Goal: Task Accomplishment & Management: Complete application form

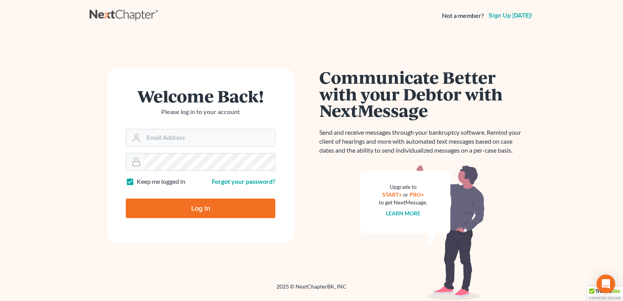
type input "[PERSON_NAME][EMAIL_ADDRESS][DOMAIN_NAME]"
click at [203, 208] on input "Log In" at bounding box center [200, 208] width 149 height 19
type input "Thinking..."
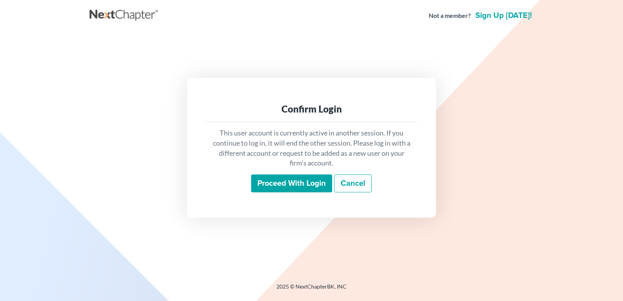
click at [290, 181] on input "Proceed with login" at bounding box center [291, 183] width 81 height 18
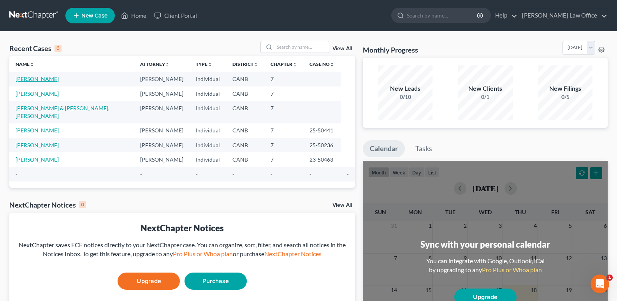
click at [50, 79] on link "[PERSON_NAME]" at bounding box center [37, 79] width 43 height 7
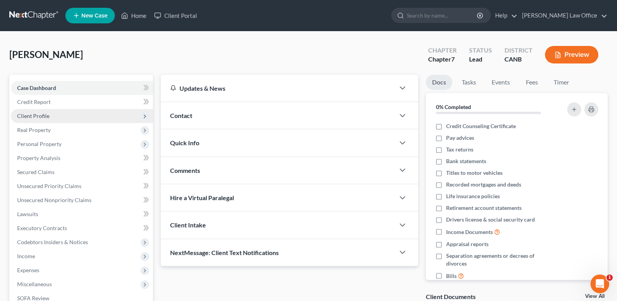
click at [42, 118] on span "Client Profile" at bounding box center [33, 115] width 32 height 7
click at [65, 116] on span "Client Profile" at bounding box center [82, 116] width 142 height 14
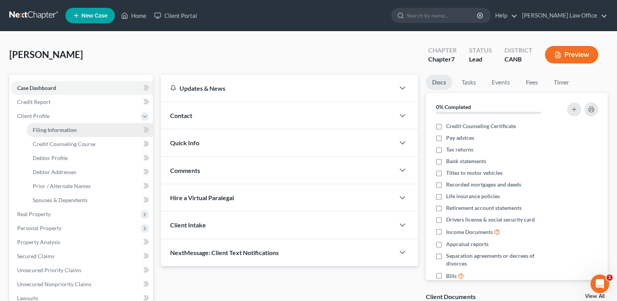
click at [63, 129] on span "Filing Information" at bounding box center [55, 130] width 44 height 7
select select "1"
select select "0"
select select "4"
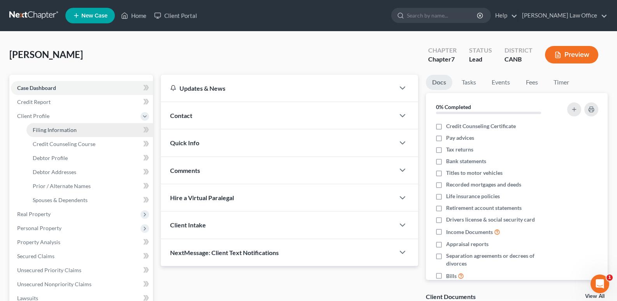
select select "1"
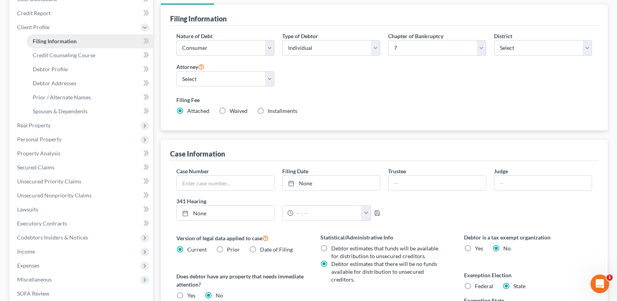
scroll to position [88, 0]
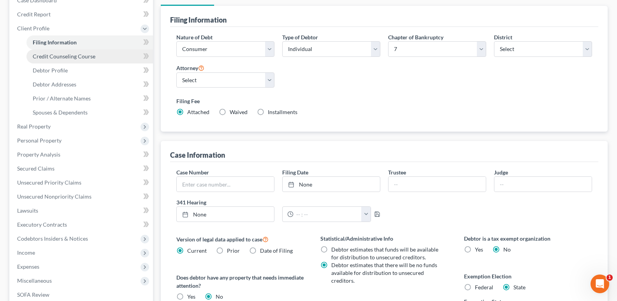
click at [58, 56] on span "Credit Counseling Course" at bounding box center [64, 56] width 63 height 7
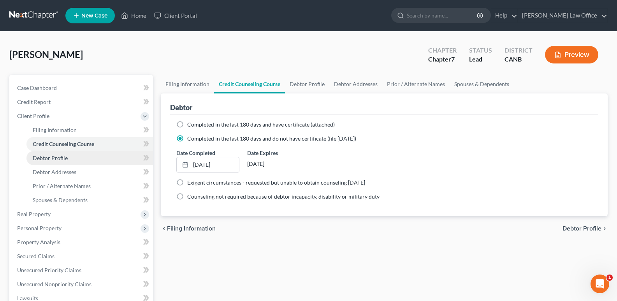
click at [49, 159] on span "Debtor Profile" at bounding box center [50, 158] width 35 height 7
select select "1"
select select "2"
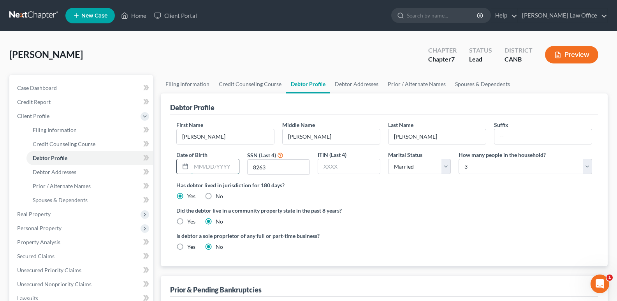
click at [216, 166] on input "text" at bounding box center [214, 166] width 47 height 15
type input "1"
click at [360, 190] on div "Has debtor lived in jurisdiction for 180 days? Yes No Debtor must reside in jur…" at bounding box center [384, 190] width 416 height 19
click at [187, 221] on label "Yes" at bounding box center [191, 222] width 8 height 8
click at [190, 221] on input "Yes" at bounding box center [192, 220] width 5 height 5
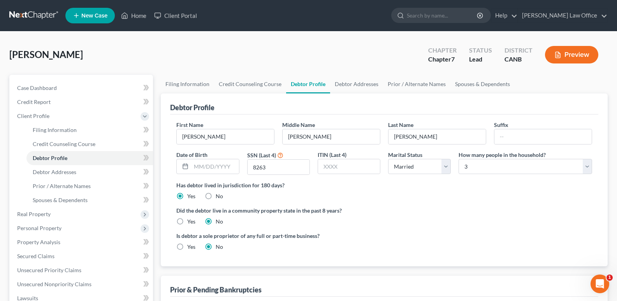
radio input "true"
radio input "false"
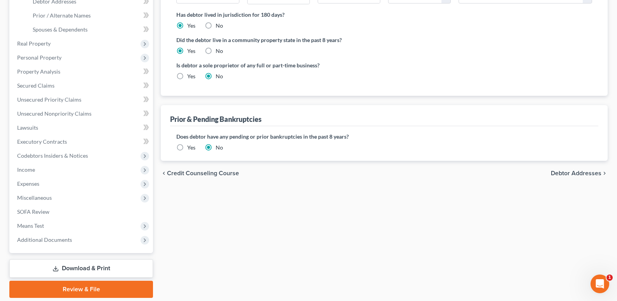
scroll to position [171, 0]
click at [580, 171] on span "Debtor Addresses" at bounding box center [576, 172] width 51 height 6
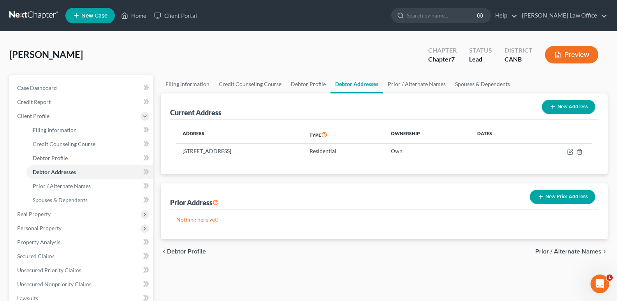
click at [569, 250] on span "Prior / Alternate Names" at bounding box center [568, 251] width 66 height 6
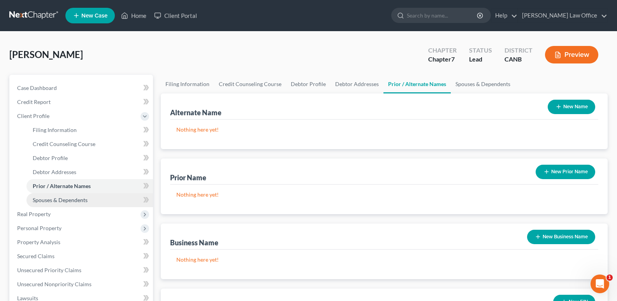
click at [75, 201] on span "Spouses & Dependents" at bounding box center [60, 200] width 55 height 7
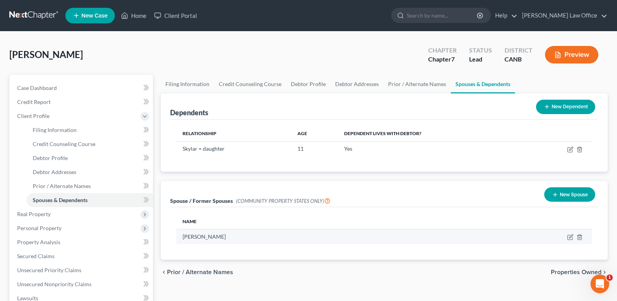
click at [204, 240] on td "[PERSON_NAME]" at bounding box center [309, 236] width 267 height 15
click at [204, 239] on td "[PERSON_NAME]" at bounding box center [309, 236] width 267 height 15
click at [271, 239] on td "[PERSON_NAME]" at bounding box center [309, 236] width 267 height 15
click at [569, 237] on icon "button" at bounding box center [571, 237] width 4 height 4
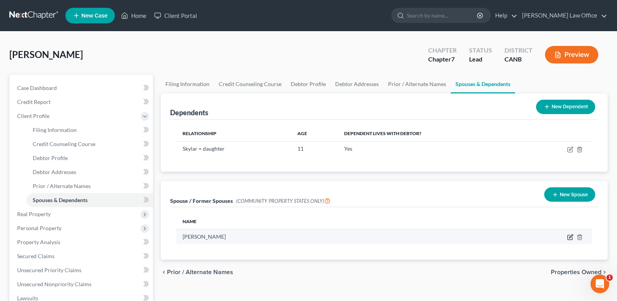
select select "1"
select select "4"
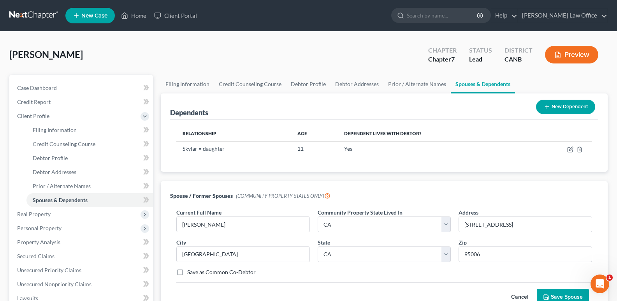
click at [601, 237] on div "Spouse / Former Spouses (COMMUNITY PROPERTY STATES ONLY) Current Full Name * [P…" at bounding box center [384, 247] width 447 height 133
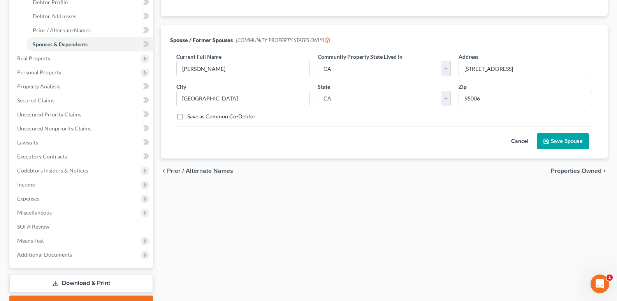
scroll to position [171, 0]
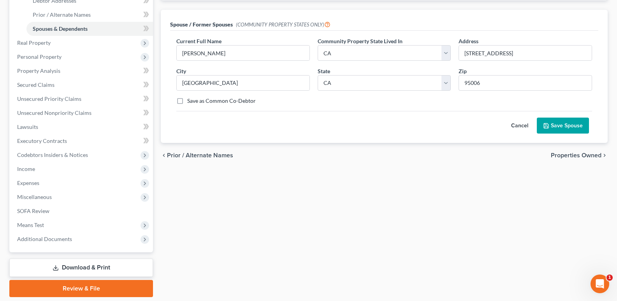
click at [561, 121] on button "Save Spouse" at bounding box center [563, 126] width 52 height 16
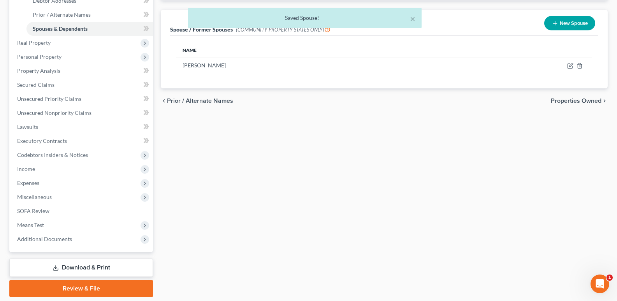
click at [578, 99] on span "Properties Owned" at bounding box center [576, 101] width 51 height 6
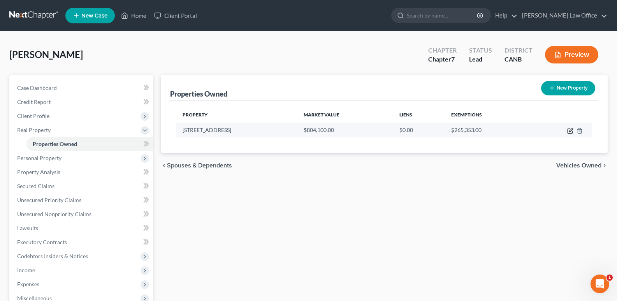
click at [571, 131] on icon "button" at bounding box center [570, 131] width 6 height 6
select select "4"
select select "3"
select select "6"
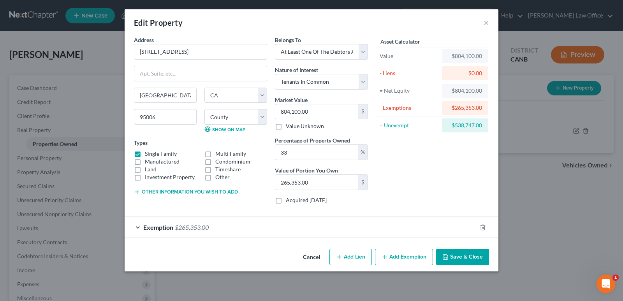
click at [461, 258] on button "Save & Close" at bounding box center [462, 257] width 53 height 16
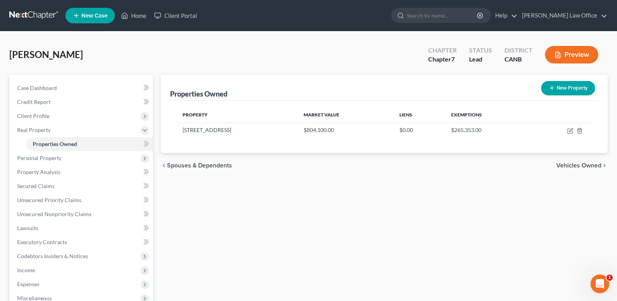
click at [585, 163] on span "Vehicles Owned" at bounding box center [578, 165] width 45 height 6
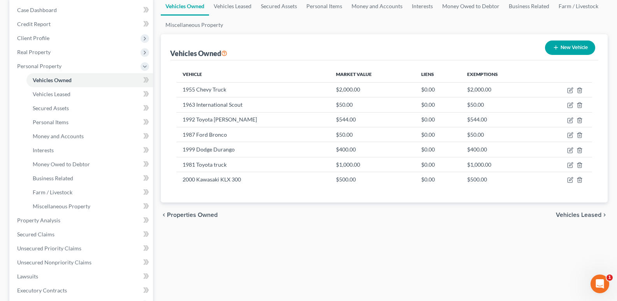
scroll to position [93, 0]
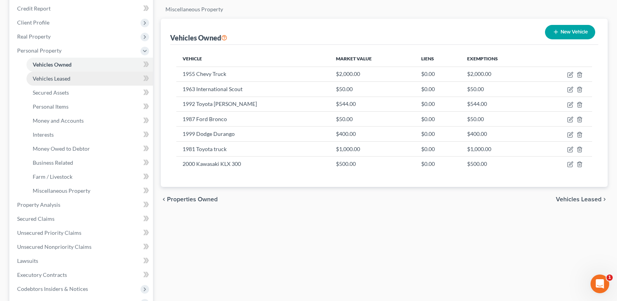
click at [64, 81] on span "Vehicles Leased" at bounding box center [52, 78] width 38 height 7
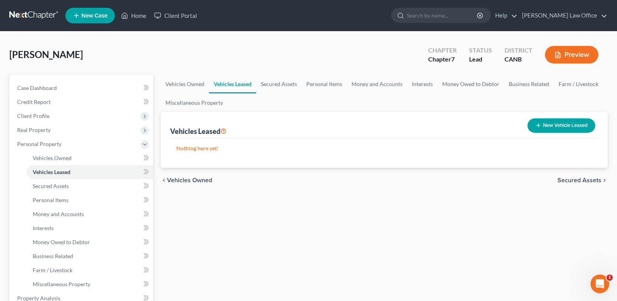
click at [187, 174] on div "chevron_left Vehicles Owned Secured Assets chevron_right" at bounding box center [384, 180] width 447 height 25
click at [187, 180] on span "Vehicles Owned" at bounding box center [189, 180] width 45 height 6
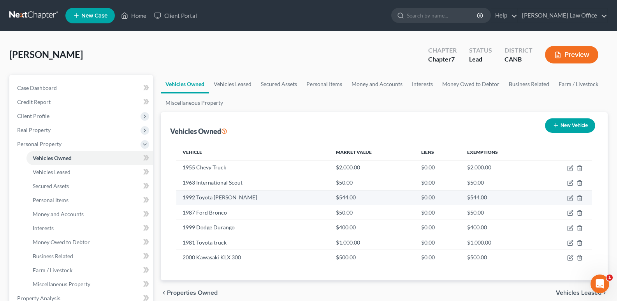
click at [238, 197] on td "1992 Toyota [PERSON_NAME]" at bounding box center [252, 197] width 153 height 15
click at [569, 196] on icon "button" at bounding box center [570, 198] width 5 height 5
select select "0"
select select "34"
select select "3"
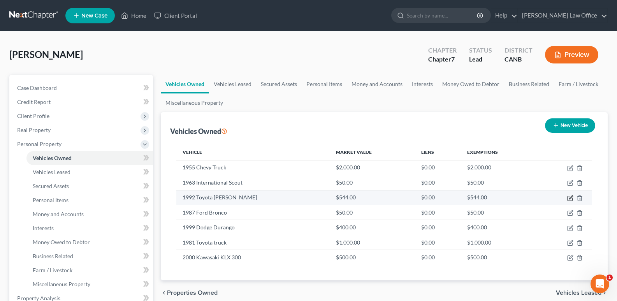
select select "0"
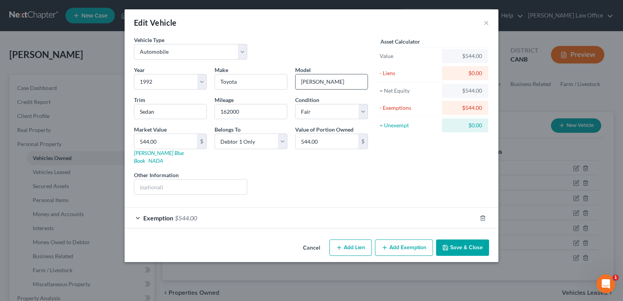
click at [307, 84] on input "[PERSON_NAME]" at bounding box center [331, 81] width 72 height 15
type input "Camry"
click at [466, 239] on button "Save & Close" at bounding box center [462, 247] width 53 height 16
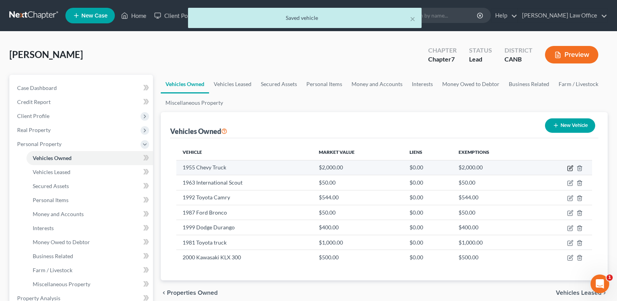
click at [569, 167] on icon "button" at bounding box center [570, 168] width 6 height 6
select select "0"
select select "71"
select select "4"
select select "0"
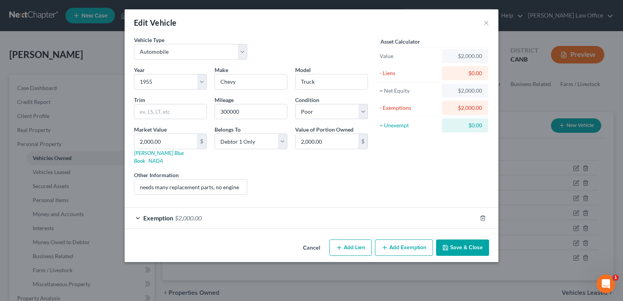
click at [457, 239] on button "Save & Close" at bounding box center [462, 247] width 53 height 16
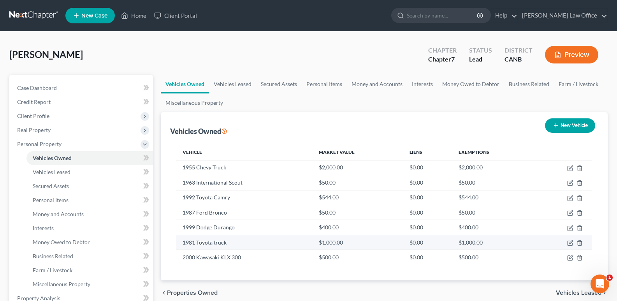
click at [283, 240] on td "1981 Toyota truck" at bounding box center [244, 242] width 136 height 15
click at [568, 243] on icon "button" at bounding box center [570, 243] width 6 height 6
select select "0"
select select "45"
select select "3"
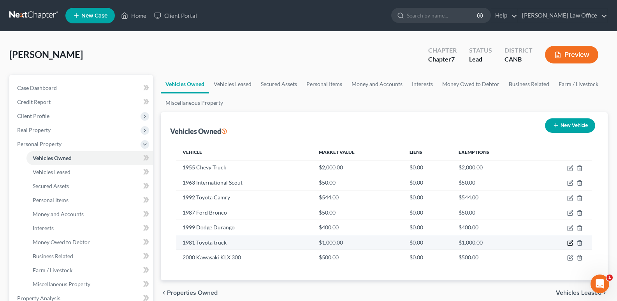
select select "0"
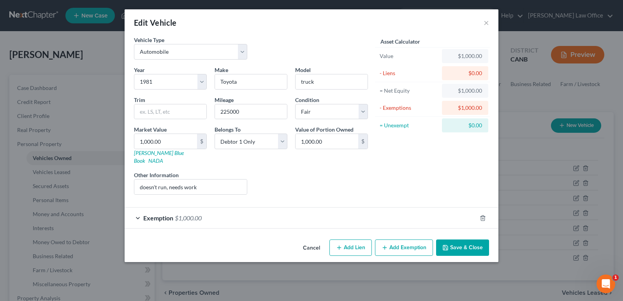
click at [475, 239] on button "Save & Close" at bounding box center [462, 247] width 53 height 16
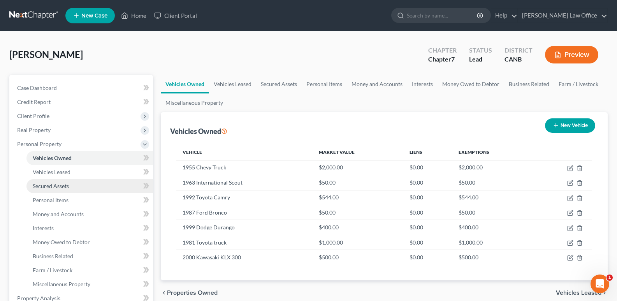
click at [65, 187] on span "Secured Assets" at bounding box center [51, 186] width 36 height 7
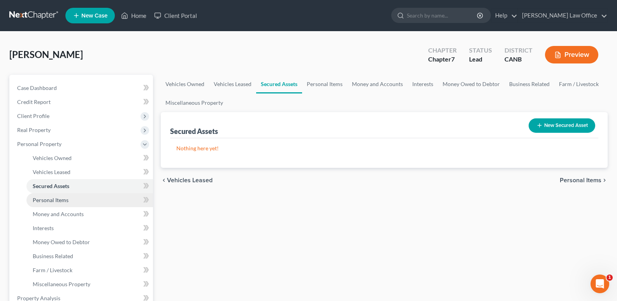
click at [63, 199] on span "Personal Items" at bounding box center [51, 200] width 36 height 7
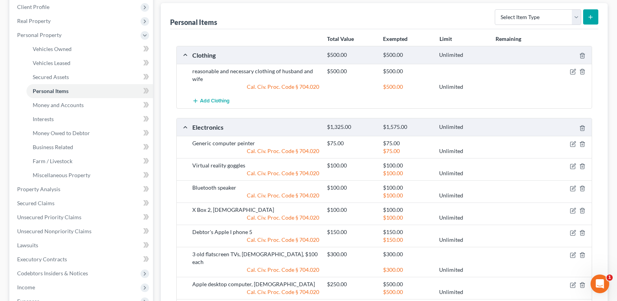
scroll to position [125, 0]
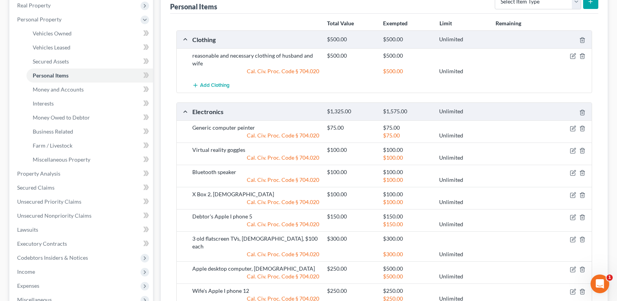
click at [237, 128] on div "Generic computer peinter" at bounding box center [255, 128] width 135 height 8
click at [571, 129] on icon "button" at bounding box center [573, 128] width 6 height 6
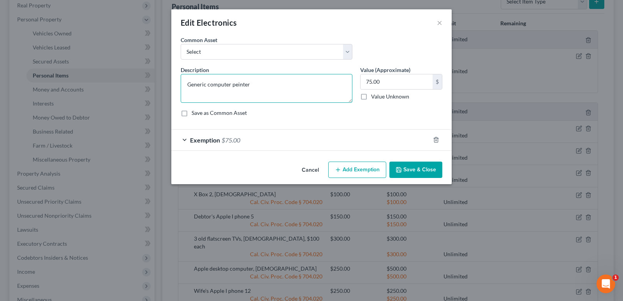
click at [236, 86] on textarea "Generic computer peinter" at bounding box center [267, 88] width 172 height 29
type textarea "Generic computer printer"
click at [408, 171] on button "Save & Close" at bounding box center [415, 170] width 53 height 16
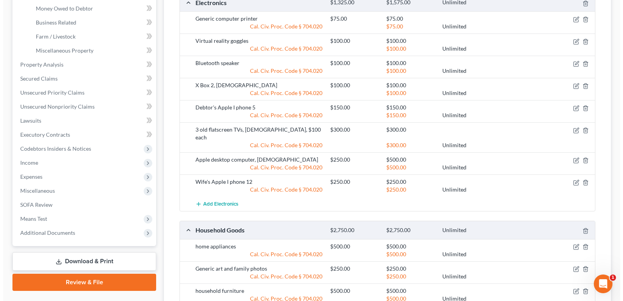
scroll to position [249, 0]
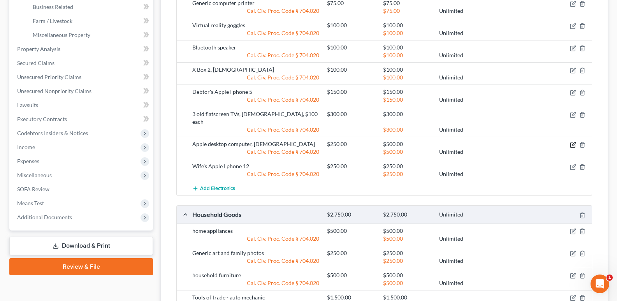
click at [574, 142] on icon "button" at bounding box center [574, 144] width 4 height 4
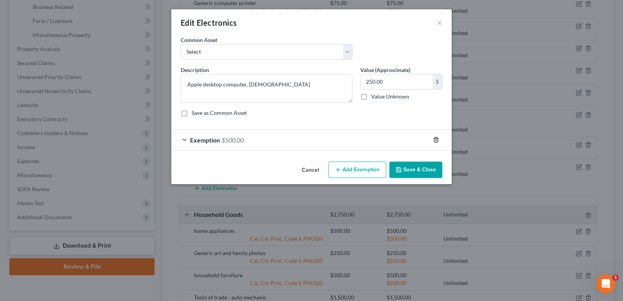
click at [436, 138] on icon "button" at bounding box center [436, 140] width 6 height 6
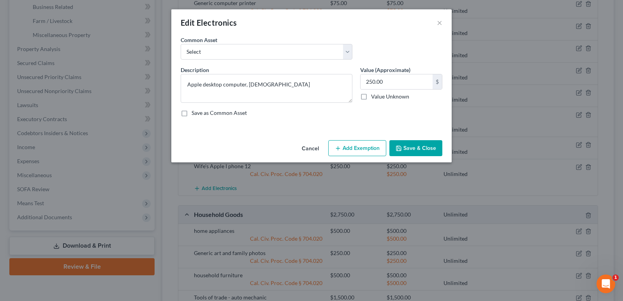
click at [411, 146] on button "Save & Close" at bounding box center [415, 148] width 53 height 16
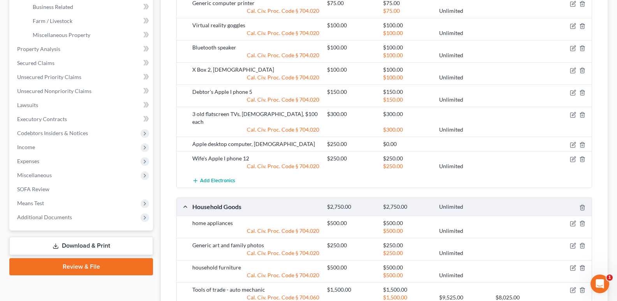
click at [569, 140] on div at bounding box center [570, 144] width 45 height 8
click at [574, 142] on icon "button" at bounding box center [573, 145] width 6 height 6
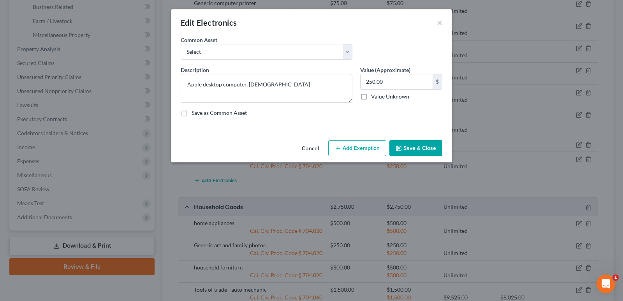
click at [360, 149] on button "Add Exemption" at bounding box center [357, 148] width 58 height 16
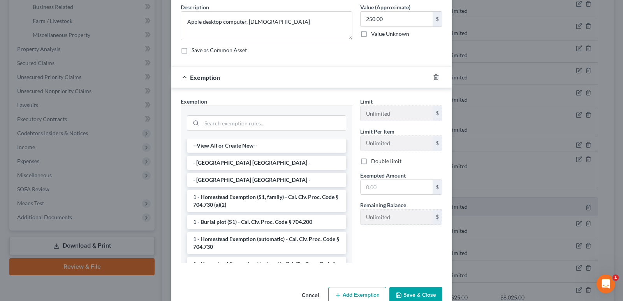
scroll to position [80, 0]
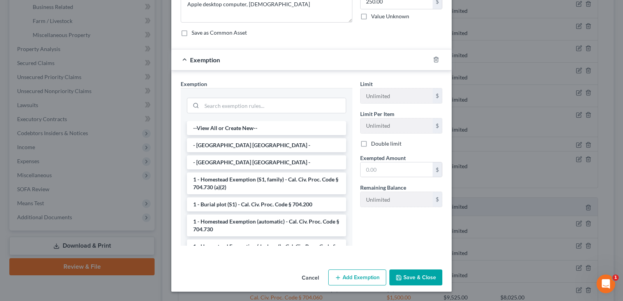
click at [408, 278] on button "Save & Close" at bounding box center [415, 277] width 53 height 16
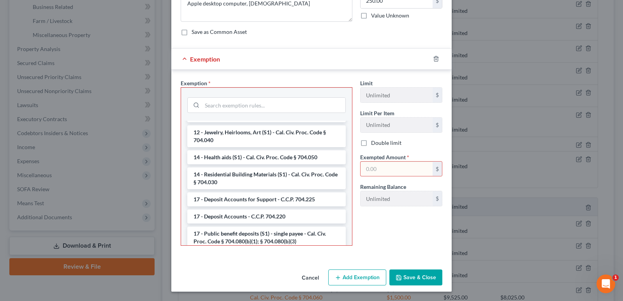
scroll to position [187, 0]
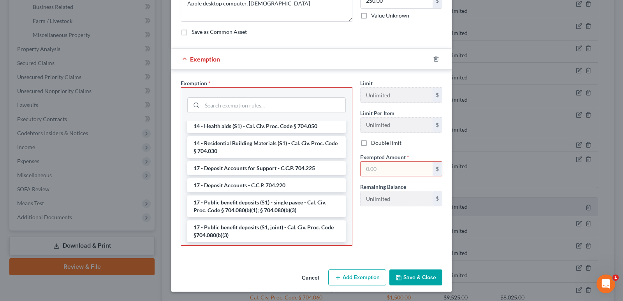
click at [343, 242] on div "--View All or Create New-- - [GEOGRAPHIC_DATA] [GEOGRAPHIC_DATA] - - [GEOGRAPHI…" at bounding box center [266, 183] width 171 height 125
click at [343, 241] on div "--View All or Create New-- - [GEOGRAPHIC_DATA] [GEOGRAPHIC_DATA] - - [GEOGRAPHI…" at bounding box center [266, 183] width 171 height 125
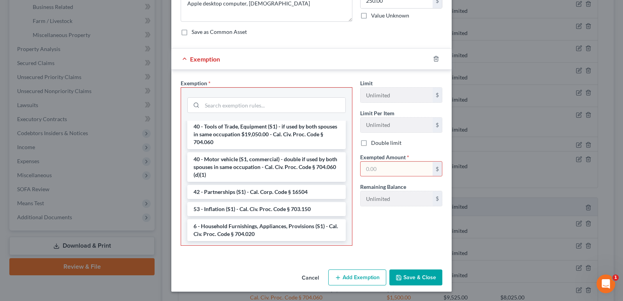
scroll to position [1134, 0]
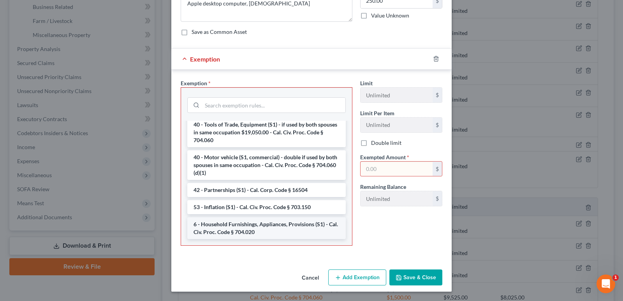
click at [302, 223] on li "6 - Household Furnishings, Appliances, Provisions (S1) - Cal. Civ. Proc. Code §…" at bounding box center [266, 228] width 158 height 22
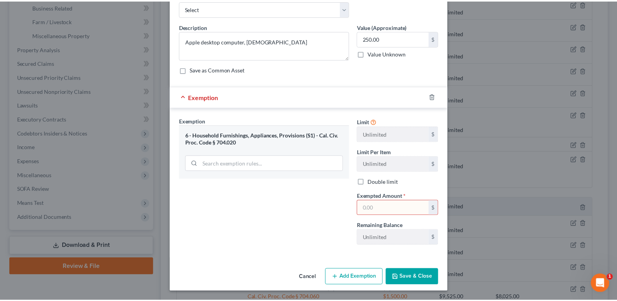
scroll to position [43, 0]
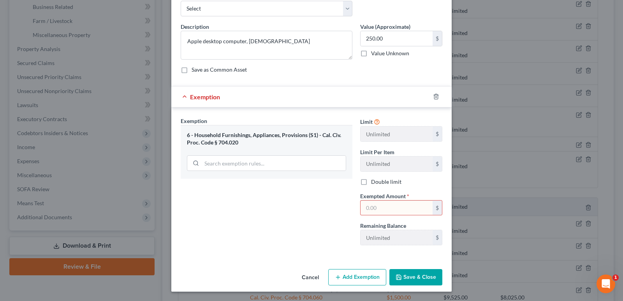
click at [377, 209] on input "text" at bounding box center [396, 207] width 72 height 15
type input "250"
click at [408, 276] on button "Save & Close" at bounding box center [415, 277] width 53 height 16
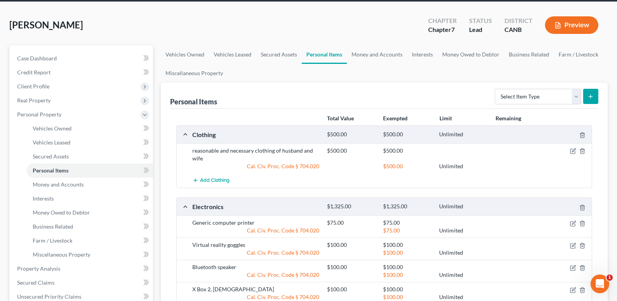
scroll to position [18, 0]
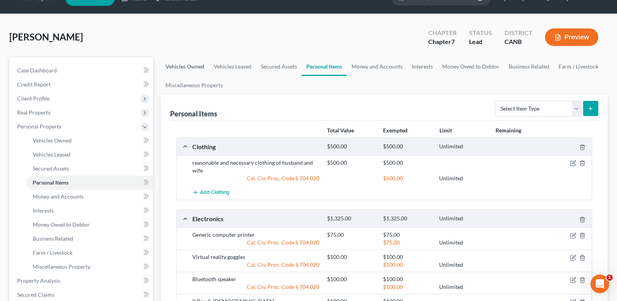
click at [189, 68] on link "Vehicles Owned" at bounding box center [185, 66] width 48 height 19
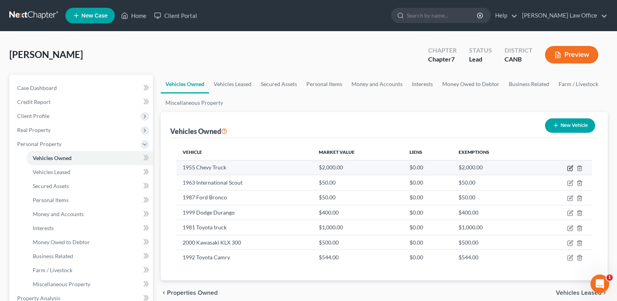
click at [569, 167] on icon "button" at bounding box center [570, 168] width 6 height 6
select select "0"
select select "71"
select select "4"
select select "0"
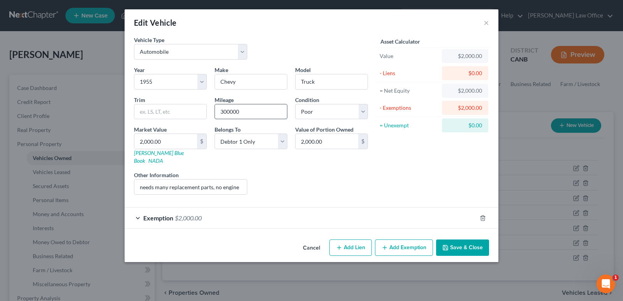
click at [250, 111] on input "300000" at bounding box center [251, 111] width 72 height 15
type input "300000+"
click at [459, 239] on button "Save & Close" at bounding box center [462, 247] width 53 height 16
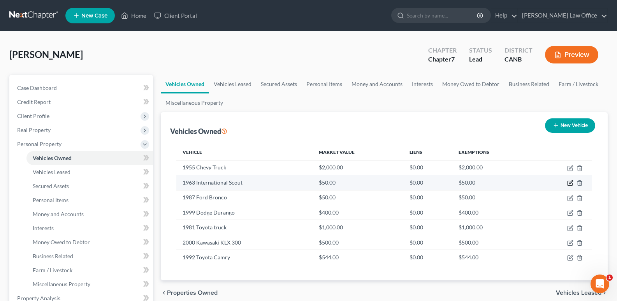
click at [568, 183] on icon "button" at bounding box center [570, 183] width 5 height 5
select select "0"
select select "63"
select select "4"
select select "0"
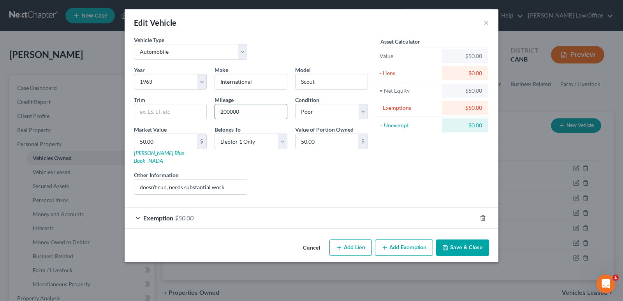
click at [223, 111] on input "200000" at bounding box center [251, 111] width 72 height 15
type input "300000+"
click at [464, 239] on button "Save & Close" at bounding box center [462, 247] width 53 height 16
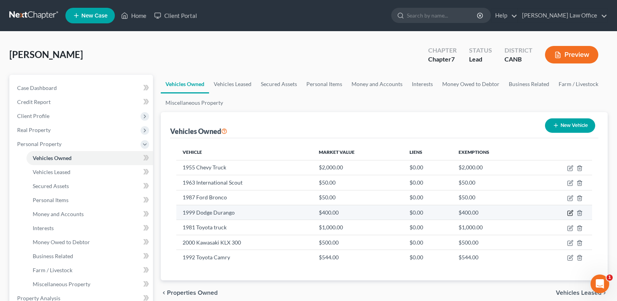
click at [569, 213] on icon "button" at bounding box center [570, 213] width 6 height 6
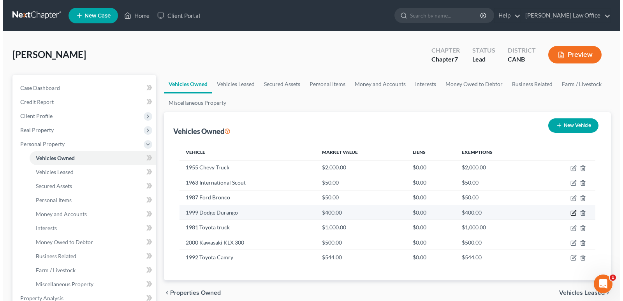
select select "0"
select select "27"
select select "3"
select select "0"
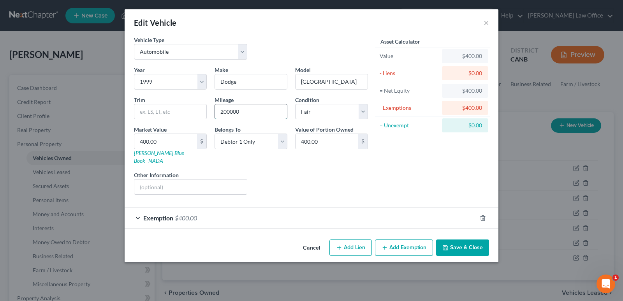
click at [226, 111] on input "200000" at bounding box center [251, 111] width 72 height 15
type input "210000"
click at [462, 239] on button "Save & Close" at bounding box center [462, 247] width 53 height 16
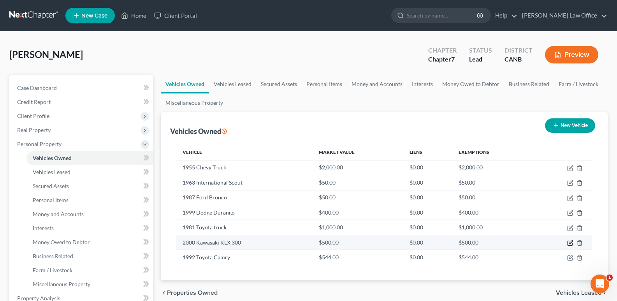
click at [571, 244] on icon "button" at bounding box center [570, 243] width 6 height 6
select select "7"
select select "26"
select select "4"
select select "0"
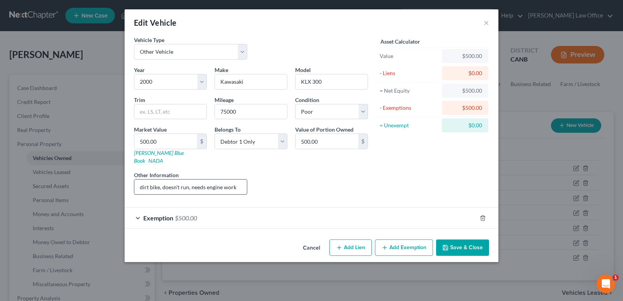
click at [239, 180] on input "dirt bike, doesn't run, needs engine work" at bounding box center [190, 186] width 112 height 15
type input "dirt bike, doesn't run, needs engine work; shared title (50% each) with [PERSON…"
click at [308, 141] on input "500.00" at bounding box center [326, 141] width 63 height 15
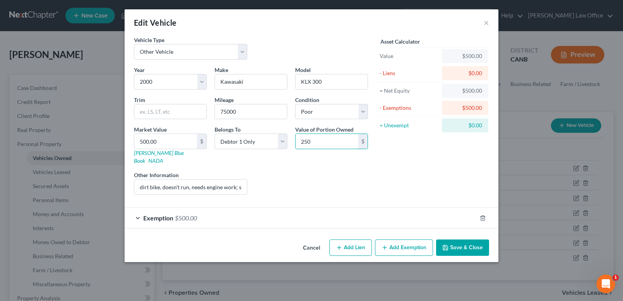
type input "250"
click at [396, 239] on button "Add Exemption" at bounding box center [404, 247] width 58 height 16
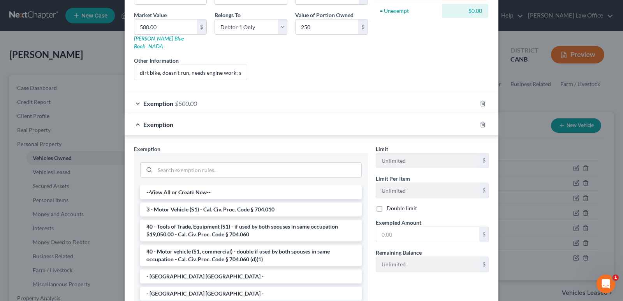
scroll to position [171, 0]
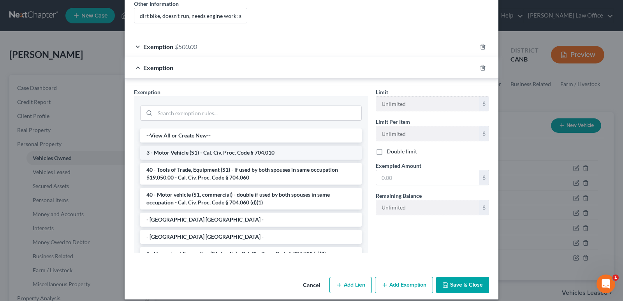
click at [269, 146] on li "3 - Motor Vehicle (S1) - Cal. Civ. Proc. Code § 704.010" at bounding box center [250, 153] width 221 height 14
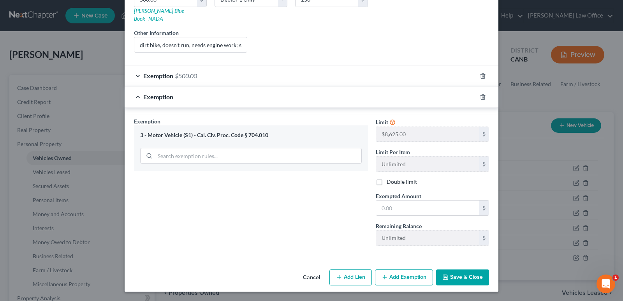
scroll to position [134, 0]
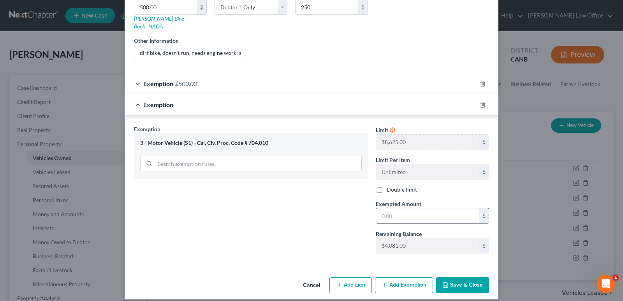
click at [406, 208] on input "text" at bounding box center [427, 215] width 103 height 15
type input "250"
click at [448, 279] on button "Save & Close" at bounding box center [462, 285] width 53 height 16
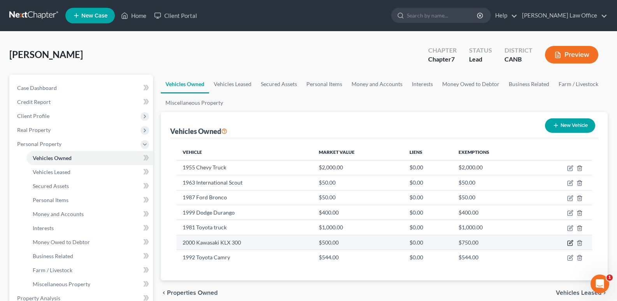
click at [569, 242] on icon "button" at bounding box center [570, 243] width 6 height 6
select select "7"
select select "26"
select select "4"
select select "0"
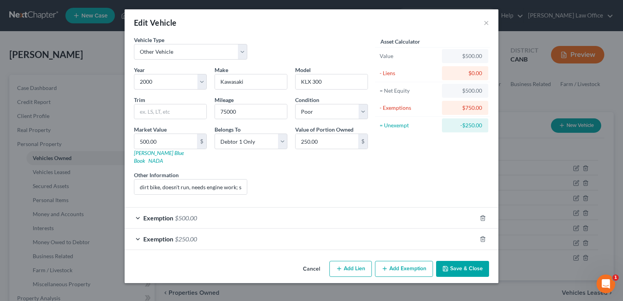
click at [415, 261] on button "Add Exemption" at bounding box center [404, 269] width 58 height 16
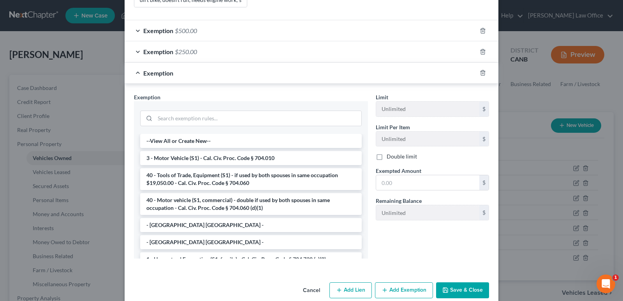
scroll to position [192, 0]
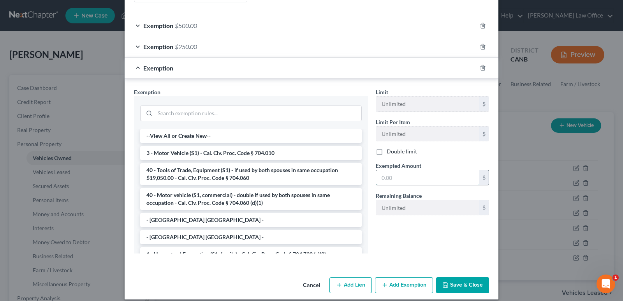
click at [395, 170] on input "text" at bounding box center [427, 177] width 103 height 15
type input "250"
click at [455, 278] on button "Save & Close" at bounding box center [462, 285] width 53 height 16
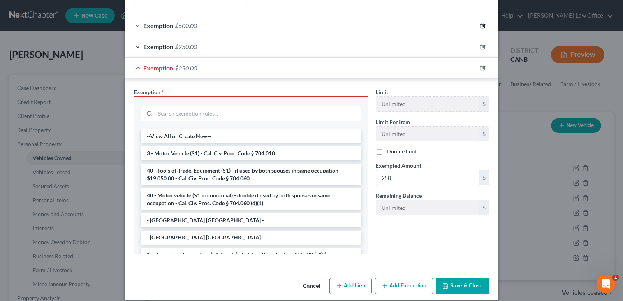
click at [481, 23] on icon "button" at bounding box center [483, 25] width 4 height 5
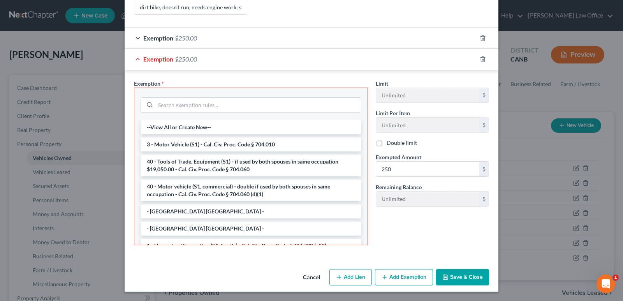
scroll to position [172, 0]
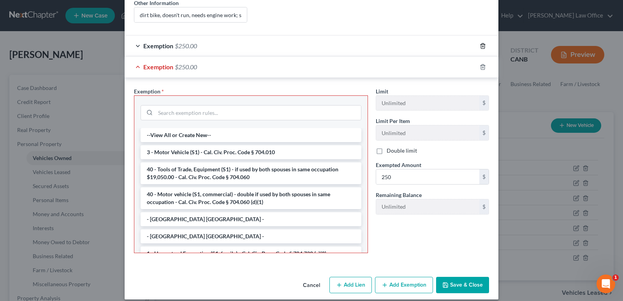
click at [480, 44] on polyline "button" at bounding box center [482, 44] width 5 height 0
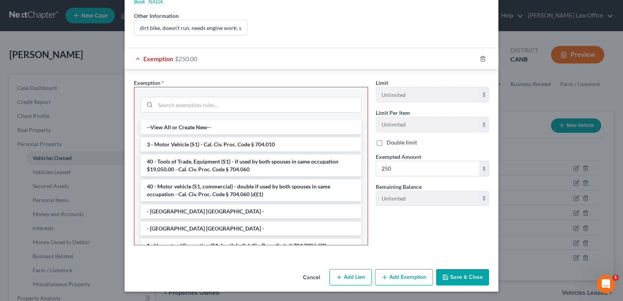
scroll to position [151, 0]
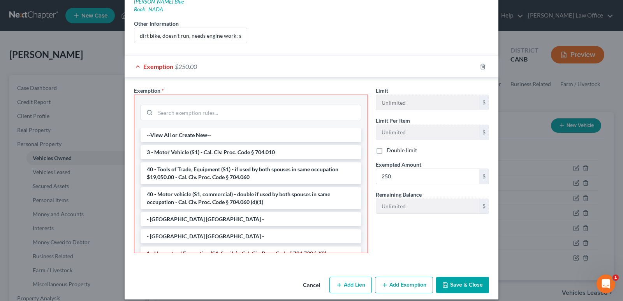
click at [366, 62] on div "Exemption $250.00" at bounding box center [301, 66] width 352 height 21
click at [464, 278] on button "Save & Close" at bounding box center [462, 285] width 53 height 16
click at [275, 197] on li "40 - Motor vehicle (S1, commercial) - double if used by both spouses in same oc…" at bounding box center [251, 198] width 221 height 22
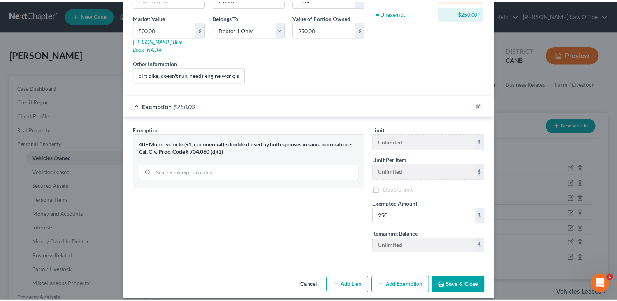
scroll to position [113, 0]
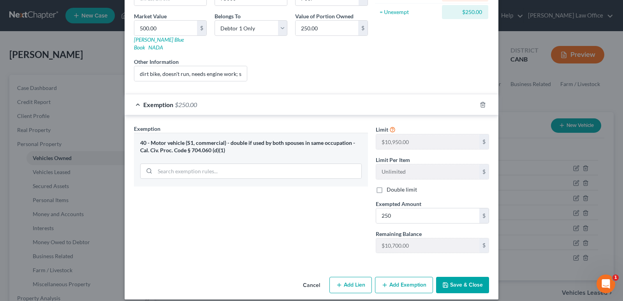
click at [454, 277] on button "Save & Close" at bounding box center [462, 285] width 53 height 16
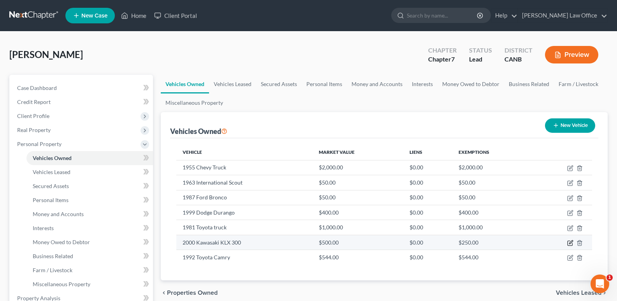
click at [571, 240] on icon "button" at bounding box center [570, 243] width 6 height 6
select select "7"
select select "26"
select select "4"
select select "0"
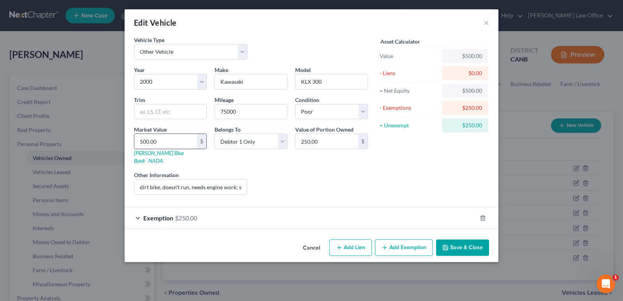
click at [145, 142] on input "500.00" at bounding box center [165, 141] width 63 height 15
type input "2"
type input "2.00"
type input "25"
type input "25.00"
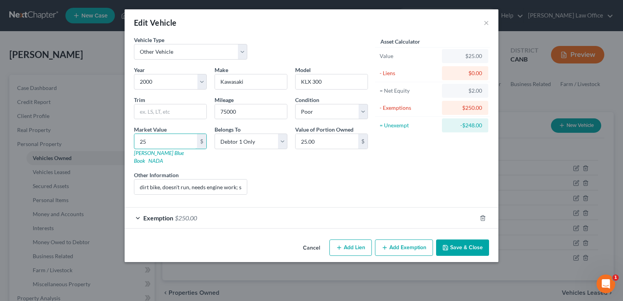
type input "250"
type input "250.00"
type input "250"
click at [461, 239] on button "Save & Close" at bounding box center [462, 247] width 53 height 16
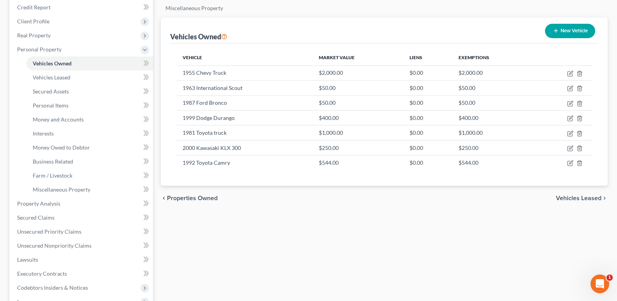
scroll to position [109, 0]
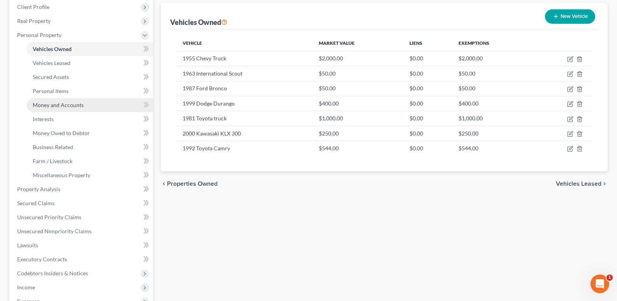
click at [83, 107] on span "Money and Accounts" at bounding box center [58, 105] width 51 height 7
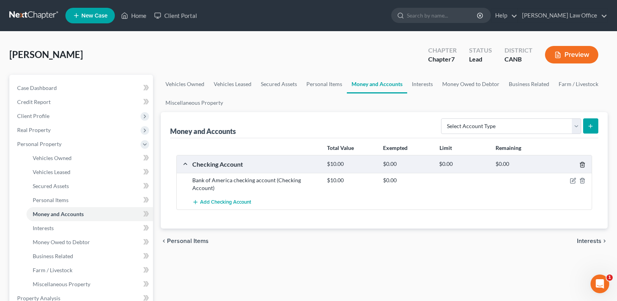
click at [585, 163] on icon "button" at bounding box center [582, 165] width 6 height 6
click at [585, 163] on polyline "button" at bounding box center [582, 163] width 5 height 0
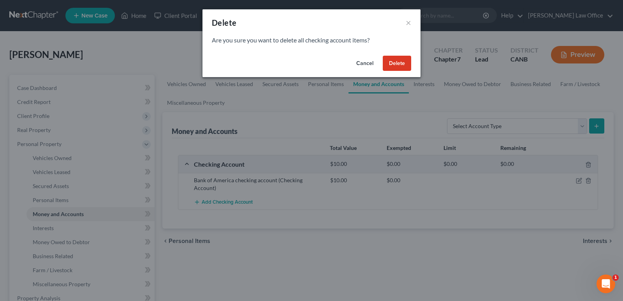
click at [371, 65] on button "Cancel" at bounding box center [365, 64] width 30 height 16
click at [369, 64] on button "Cancel" at bounding box center [365, 64] width 30 height 16
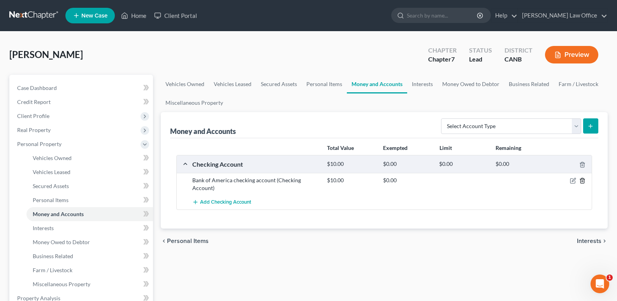
click at [584, 180] on icon "button" at bounding box center [582, 180] width 4 height 5
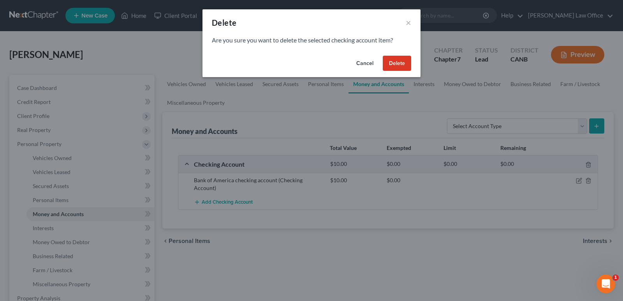
click at [365, 63] on button "Cancel" at bounding box center [365, 64] width 30 height 16
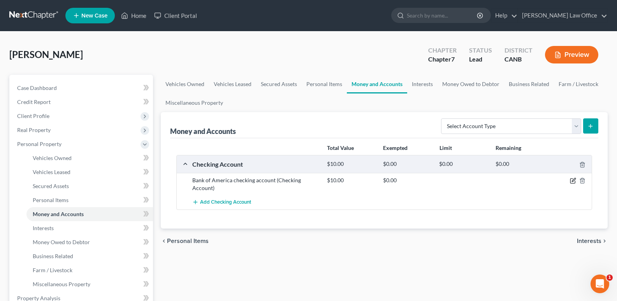
click at [571, 180] on icon "button" at bounding box center [573, 181] width 6 height 6
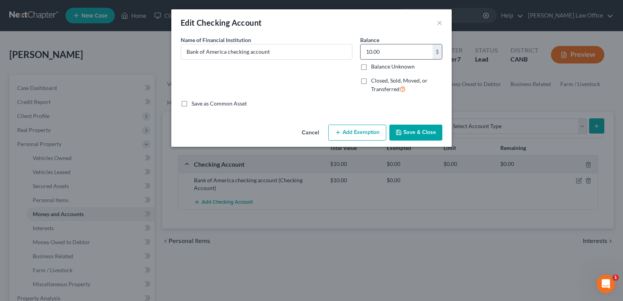
click at [372, 51] on input "10.00" at bounding box center [396, 51] width 72 height 15
type input "26"
click at [417, 132] on button "Save & Close" at bounding box center [415, 133] width 53 height 16
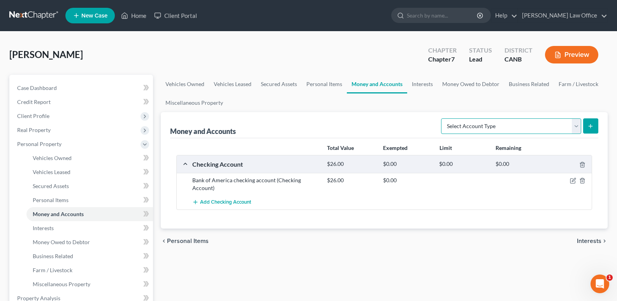
click at [575, 128] on select "Select Account Type Brokerage Cash on Hand Certificates of Deposit Checking Acc…" at bounding box center [511, 126] width 140 height 16
select select "checking"
click at [443, 118] on select "Select Account Type Brokerage Cash on Hand Certificates of Deposit Checking Acc…" at bounding box center [511, 126] width 140 height 16
click at [371, 85] on link "Money and Accounts" at bounding box center [377, 84] width 60 height 19
click at [418, 85] on link "Interests" at bounding box center [422, 84] width 30 height 19
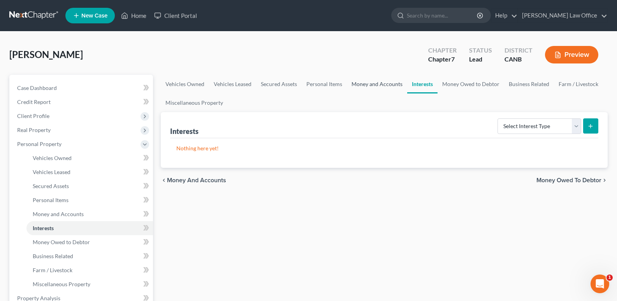
click at [380, 84] on link "Money and Accounts" at bounding box center [377, 84] width 60 height 19
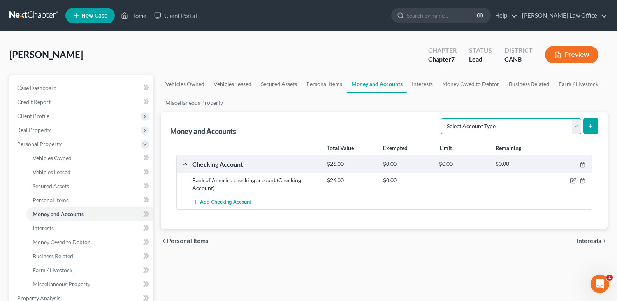
click at [577, 125] on select "Select Account Type Brokerage Cash on Hand Certificates of Deposit Checking Acc…" at bounding box center [511, 126] width 140 height 16
select select "cash_on_hand"
click at [443, 118] on select "Select Account Type Brokerage Cash on Hand Certificates of Deposit Checking Acc…" at bounding box center [511, 126] width 140 height 16
click at [591, 125] on icon "submit" at bounding box center [590, 126] width 6 height 6
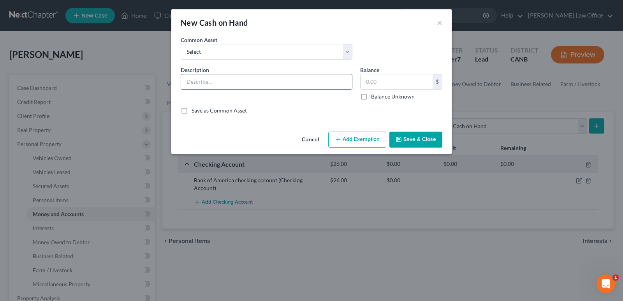
click at [316, 81] on input "text" at bounding box center [266, 81] width 171 height 15
type input "cash on hand"
click at [398, 79] on input "text" at bounding box center [396, 81] width 72 height 15
type input "10"
click at [407, 138] on button "Save & Close" at bounding box center [415, 140] width 53 height 16
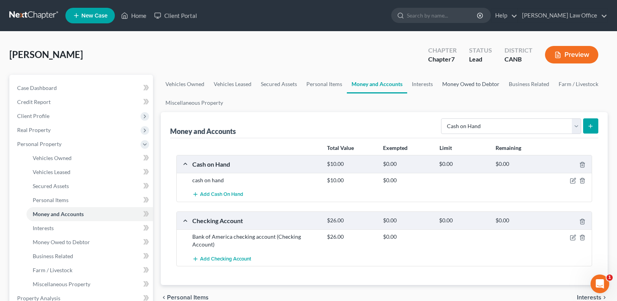
click at [471, 85] on link "Money Owed to Debtor" at bounding box center [471, 84] width 67 height 19
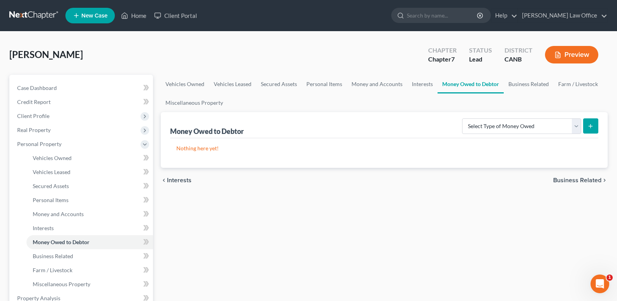
click at [589, 125] on icon "submit" at bounding box center [590, 126] width 6 height 6
click at [576, 125] on select "Select Type of Money Owed Accounts Receivable Alimony Child Support Claims Agai…" at bounding box center [521, 126] width 119 height 16
select select "unpaid_wages"
click at [463, 118] on select "Select Type of Money Owed Accounts Receivable Alimony Child Support Claims Agai…" at bounding box center [521, 126] width 119 height 16
click at [592, 125] on icon "submit" at bounding box center [590, 126] width 6 height 6
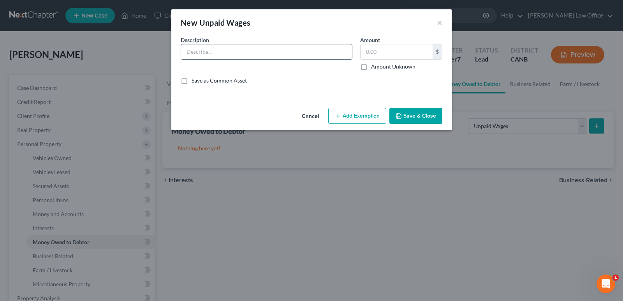
click at [218, 54] on input "text" at bounding box center [266, 51] width 171 height 15
type input "wages earned to date of filing, but as yet unpaid"
click at [378, 53] on input "text" at bounding box center [396, 51] width 72 height 15
type input "650"
click at [366, 114] on button "Add Exemption" at bounding box center [357, 116] width 58 height 16
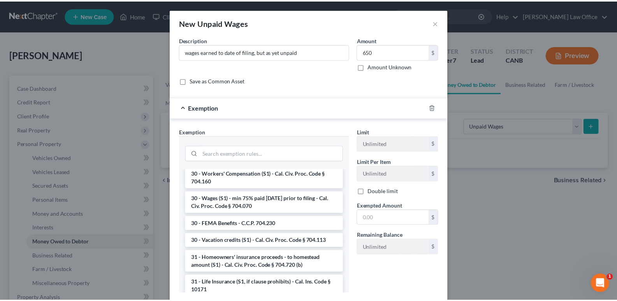
scroll to position [940, 0]
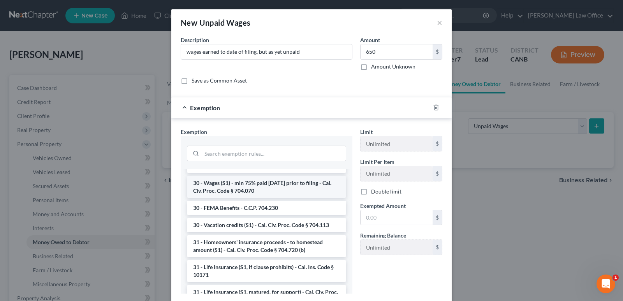
click at [232, 191] on li "30 - Wages (S1) - min 75% paid [DATE] prior to filing - Cal. Civ. Proc. Code § …" at bounding box center [266, 187] width 159 height 22
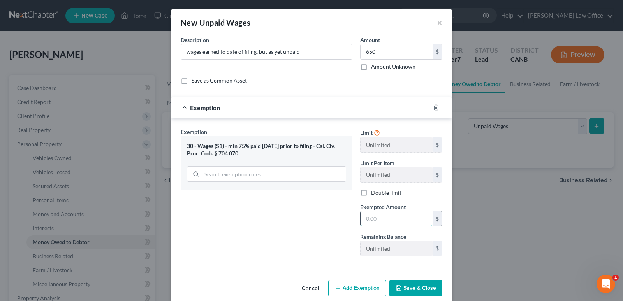
click at [378, 221] on input "text" at bounding box center [396, 218] width 72 height 15
type input "650"
click at [408, 286] on button "Save & Close" at bounding box center [415, 288] width 53 height 16
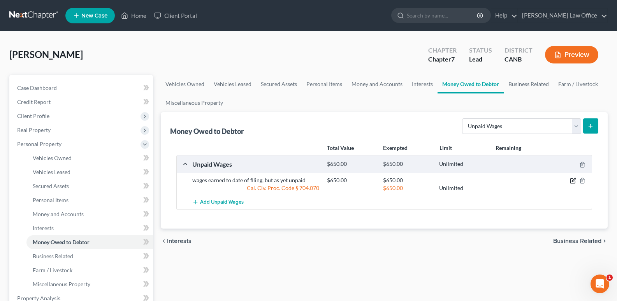
click at [572, 179] on icon "button" at bounding box center [573, 181] width 6 height 6
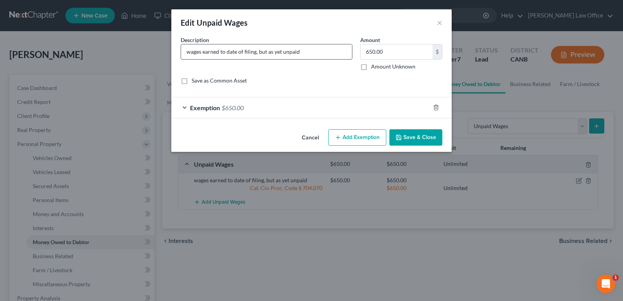
click at [299, 52] on input "wages earned to date of filing, but as yet unpaid" at bounding box center [266, 51] width 171 height 15
type input "wages earned to date of filing, and necessary for support of family, but as yet…"
click at [406, 138] on button "Save & Close" at bounding box center [415, 137] width 53 height 16
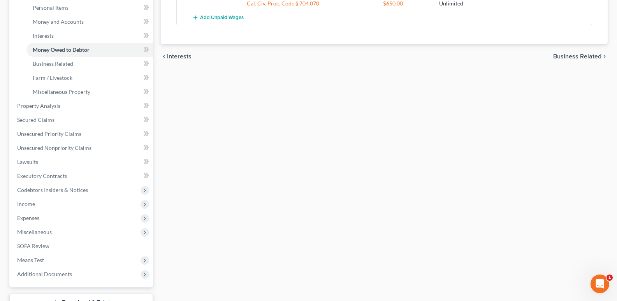
scroll to position [228, 0]
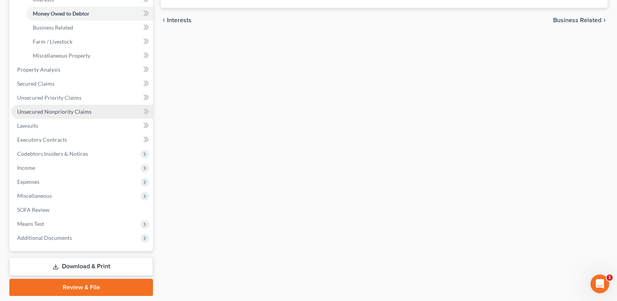
click at [90, 112] on link "Unsecured Nonpriority Claims" at bounding box center [82, 112] width 142 height 14
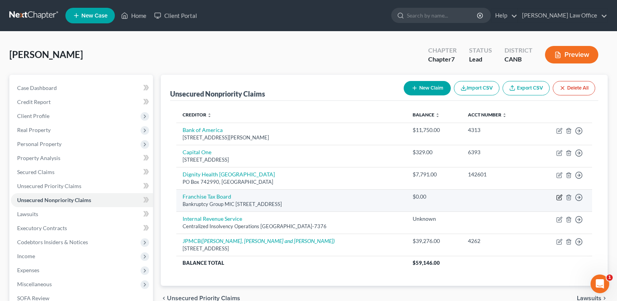
click at [559, 198] on icon "button" at bounding box center [559, 197] width 6 height 6
select select "4"
select select "0"
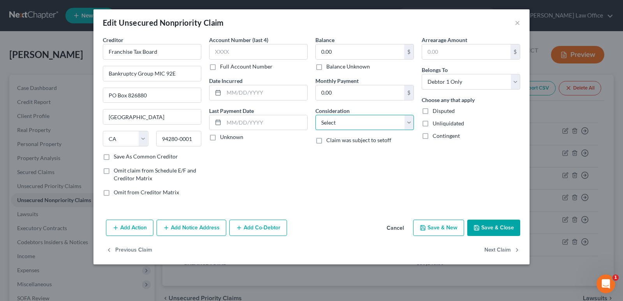
click at [406, 122] on select "Select Cable / Satellite Services Collection Agency Credit Card Debt Debt Couns…" at bounding box center [364, 123] width 98 height 16
click at [409, 121] on select "Select Cable / Satellite Services Collection Agency Credit Card Debt Debt Couns…" at bounding box center [364, 123] width 98 height 16
click at [254, 182] on div "Account Number (last 4) Full Account Number Date Incurred Last Payment Date Unk…" at bounding box center [258, 119] width 106 height 167
click at [230, 51] on input "text" at bounding box center [258, 52] width 98 height 16
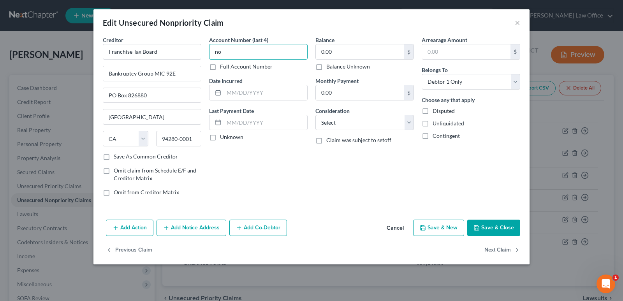
type input "n"
click at [494, 226] on button "Save & Close" at bounding box center [493, 228] width 53 height 16
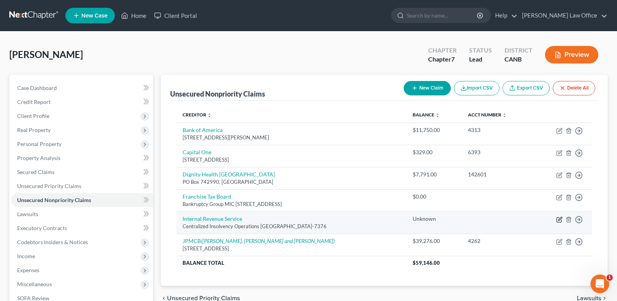
click at [559, 218] on icon "button" at bounding box center [559, 219] width 6 height 6
select select "39"
select select "0"
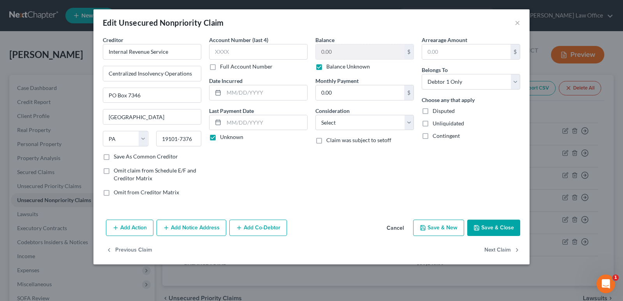
click at [326, 66] on label "Balance Unknown" at bounding box center [348, 67] width 44 height 8
click at [329, 66] on input "Balance Unknown" at bounding box center [331, 65] width 5 height 5
checkbox input "false"
click at [498, 227] on button "Save & Close" at bounding box center [493, 228] width 53 height 16
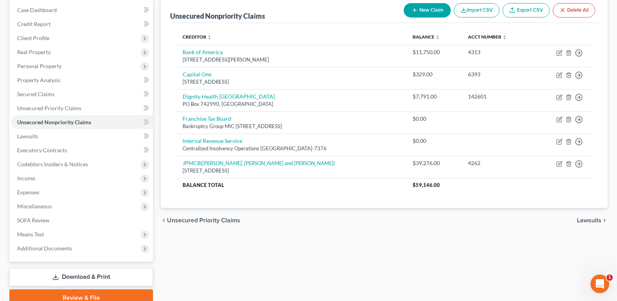
scroll to position [93, 0]
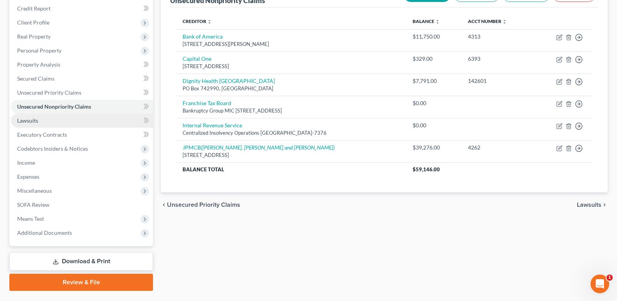
click at [41, 118] on link "Lawsuits" at bounding box center [82, 121] width 142 height 14
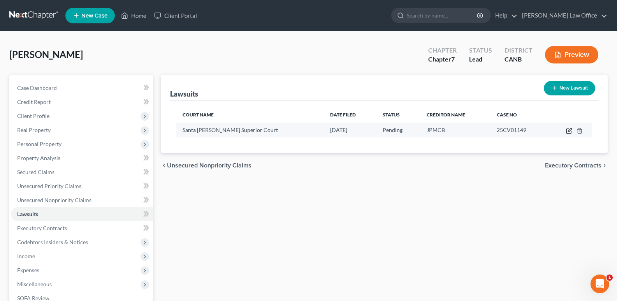
click at [568, 129] on icon "button" at bounding box center [568, 131] width 5 height 5
select select "4"
select select "0"
select select "4"
select select "7"
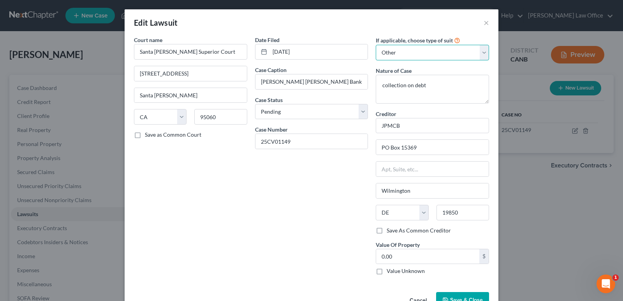
click at [480, 51] on select "Select Repossession Garnishment Foreclosure Attached, Seized, Or Levied Other" at bounding box center [432, 53] width 113 height 16
click at [524, 102] on div "Edit Lawsuit × Court name * [GEOGRAPHIC_DATA][PERSON_NAME] [STREET_ADDRESS][GEO…" at bounding box center [311, 150] width 623 height 301
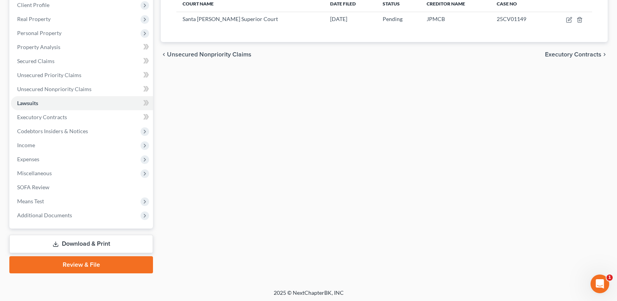
scroll to position [113, 0]
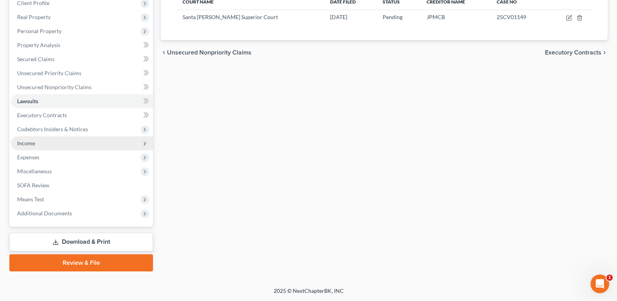
click at [26, 144] on span "Income" at bounding box center [26, 143] width 18 height 7
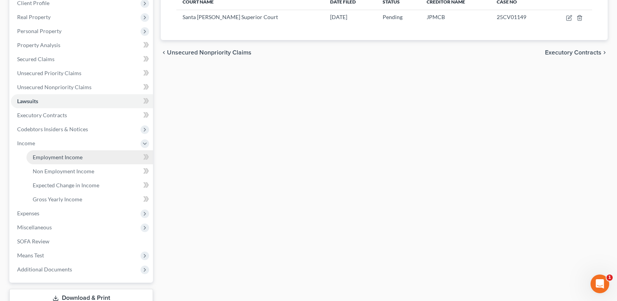
click at [60, 162] on link "Employment Income" at bounding box center [89, 157] width 127 height 14
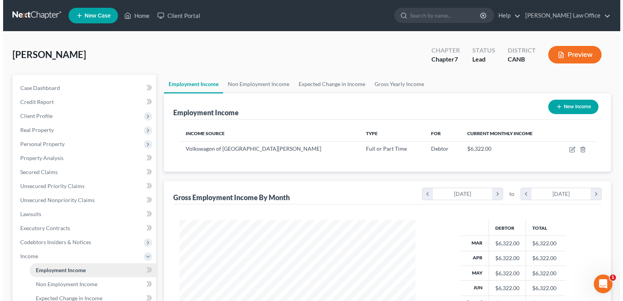
scroll to position [140, 251]
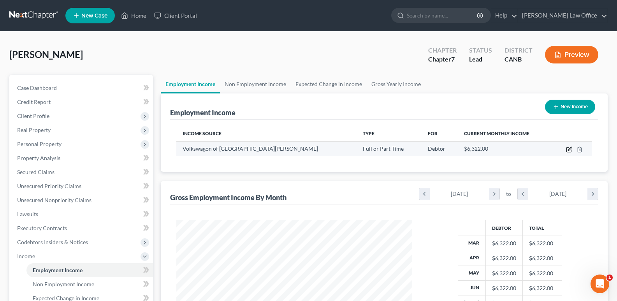
click at [568, 151] on icon "button" at bounding box center [569, 149] width 6 height 6
select select "0"
select select "4"
select select "0"
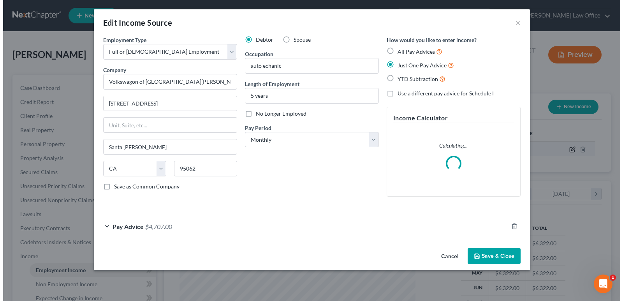
scroll to position [140, 254]
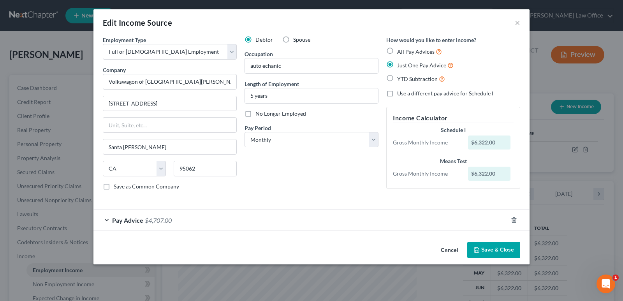
click at [495, 142] on div "$6,322.00" at bounding box center [489, 142] width 43 height 14
click at [514, 218] on icon "button" at bounding box center [514, 220] width 4 height 5
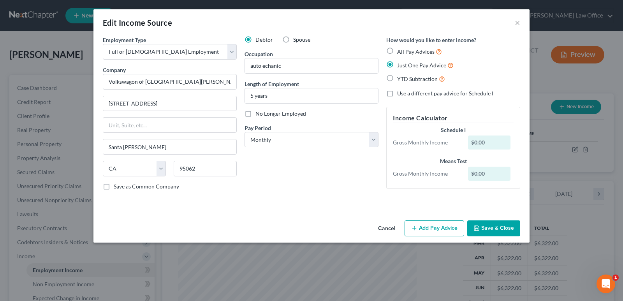
click at [486, 141] on div "$0.00" at bounding box center [489, 142] width 43 height 14
click at [262, 65] on input "auto echanic" at bounding box center [311, 65] width 133 height 15
type input "auto mechanic"
click at [433, 228] on button "Add Pay Advice" at bounding box center [434, 228] width 60 height 16
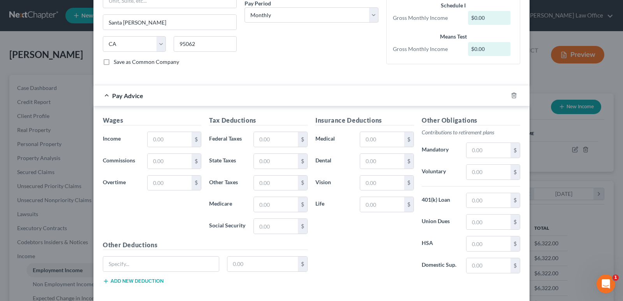
scroll to position [140, 0]
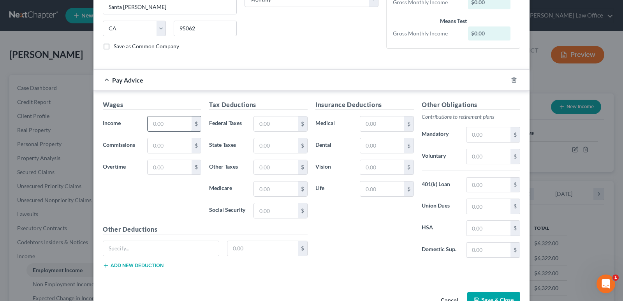
click at [158, 123] on input "text" at bounding box center [170, 123] width 44 height 15
type input "6,276"
click at [270, 122] on input "text" at bounding box center [276, 123] width 44 height 15
type input "202"
click at [268, 147] on input "text" at bounding box center [276, 145] width 44 height 15
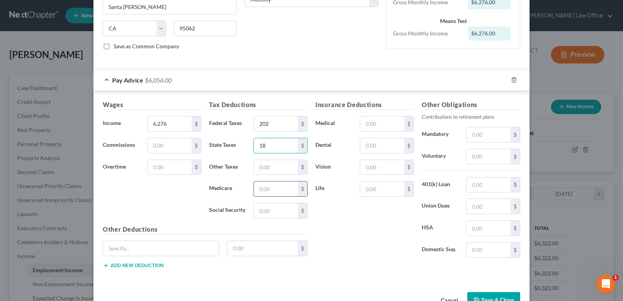
type input "18"
drag, startPoint x: 268, startPoint y: 187, endPoint x: 263, endPoint y: 192, distance: 6.9
click at [263, 192] on input "text" at bounding box center [276, 188] width 44 height 15
type input "91"
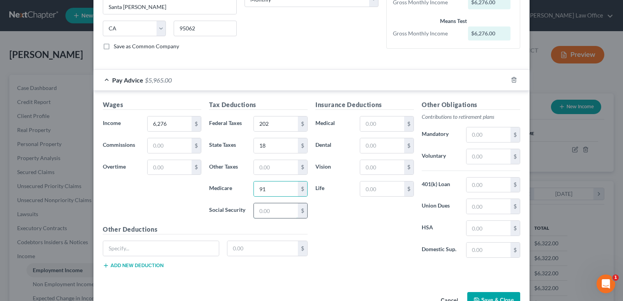
click at [265, 211] on input "text" at bounding box center [276, 210] width 44 height 15
type input "389"
click at [274, 167] on input "text" at bounding box center [276, 167] width 44 height 15
type input "72"
click at [376, 125] on input "text" at bounding box center [382, 123] width 44 height 15
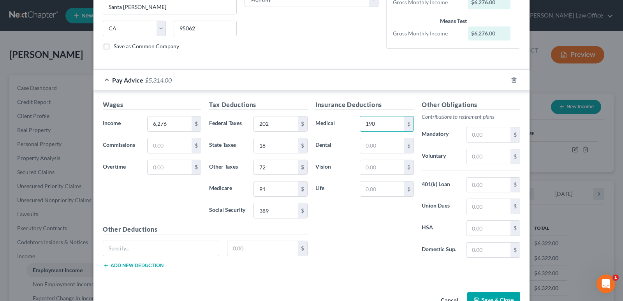
type input "190"
click at [420, 263] on div "Other Obligations Contributions to retirement plans Mandatory $ Voluntary $ 401…" at bounding box center [471, 182] width 106 height 164
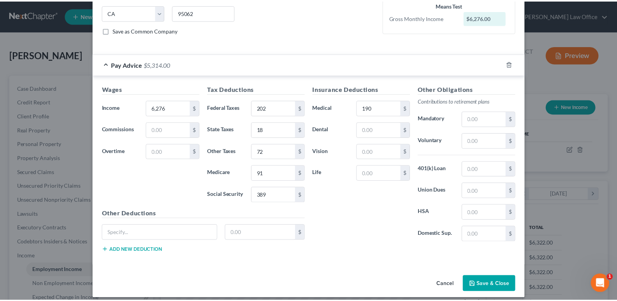
scroll to position [163, 0]
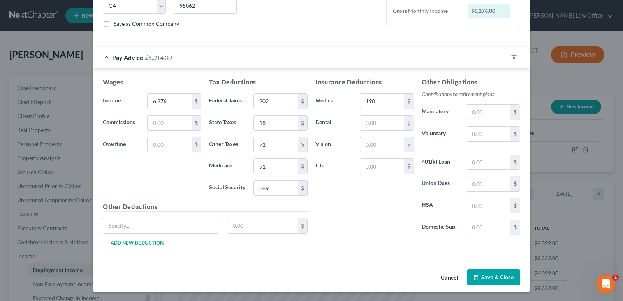
click at [491, 273] on button "Save & Close" at bounding box center [493, 277] width 53 height 16
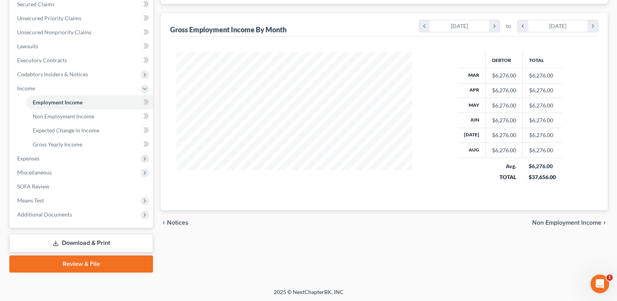
scroll to position [169, 0]
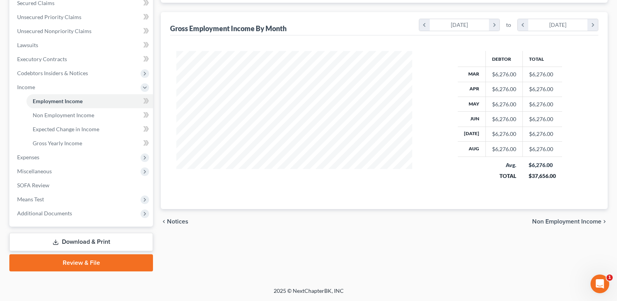
click at [561, 220] on span "Non Employment Income" at bounding box center [566, 221] width 69 height 6
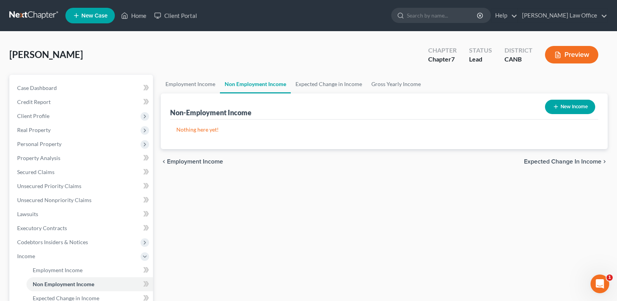
click at [543, 162] on span "Expected Change in Income" at bounding box center [562, 161] width 77 height 6
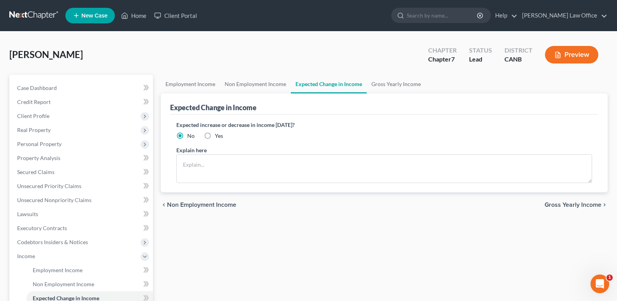
click at [568, 202] on span "Gross Yearly Income" at bounding box center [573, 205] width 57 height 6
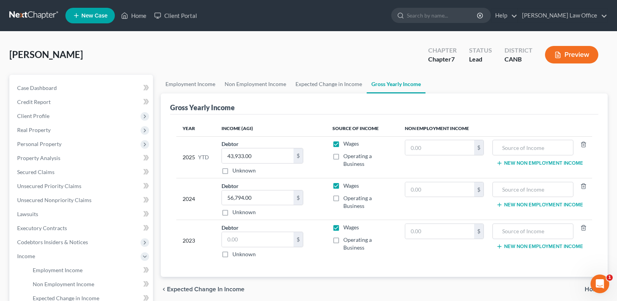
click at [450, 291] on div "chevron_left Expected Change in Income Home chevron_right" at bounding box center [384, 289] width 447 height 25
drag, startPoint x: 243, startPoint y: 156, endPoint x: 255, endPoint y: 166, distance: 16.0
click at [243, 156] on input "43,933.00" at bounding box center [258, 155] width 72 height 15
type input "52,638"
click at [268, 242] on input "text" at bounding box center [258, 239] width 72 height 15
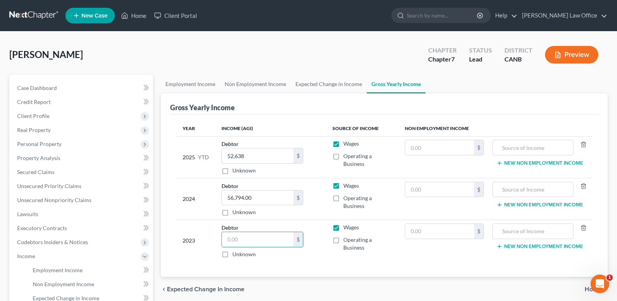
click at [272, 271] on div "Year Income (AGI) Source of Income Non Employment Income 2025 YTD Debtor 52,638…" at bounding box center [384, 195] width 428 height 163
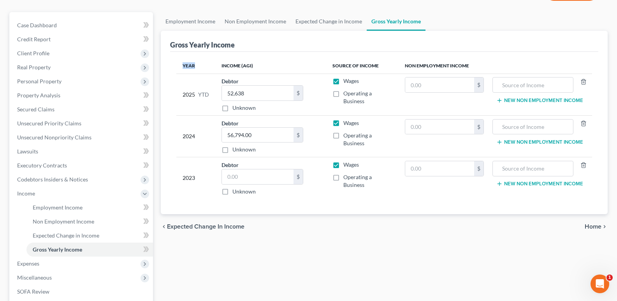
scroll to position [78, 0]
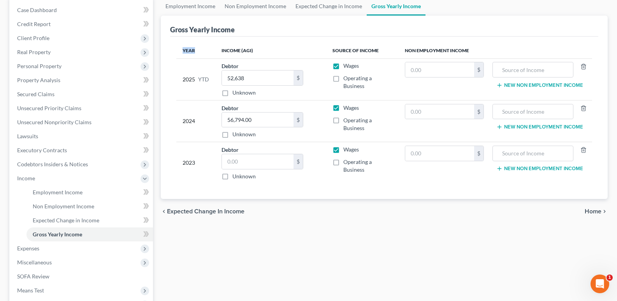
click at [591, 214] on span "Home" at bounding box center [593, 211] width 17 height 6
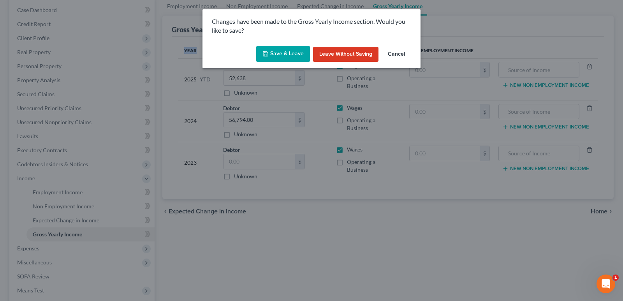
click at [301, 52] on button "Save & Leave" at bounding box center [283, 54] width 54 height 16
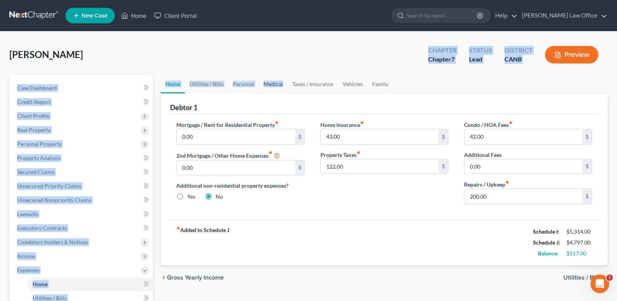
drag, startPoint x: 301, startPoint y: 52, endPoint x: 282, endPoint y: 93, distance: 44.8
click at [282, 93] on div "[PERSON_NAME] Upgraded Chapter Chapter 7 Status Lead District CANB Preview Peti…" at bounding box center [308, 265] width 598 height 448
click at [485, 141] on input "42.00" at bounding box center [523, 136] width 118 height 15
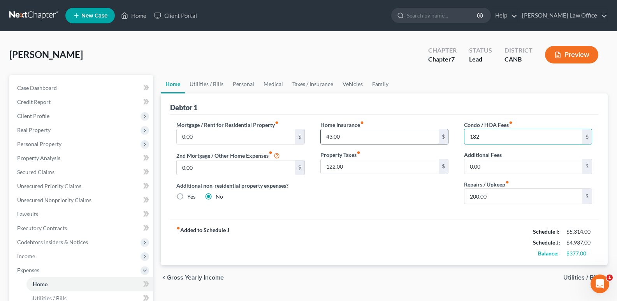
type input "182"
click at [344, 136] on input "43.00" at bounding box center [380, 136] width 118 height 15
type input "0"
click at [352, 165] on input "122.00" at bounding box center [380, 166] width 118 height 15
click at [373, 172] on input "122.00" at bounding box center [380, 166] width 118 height 15
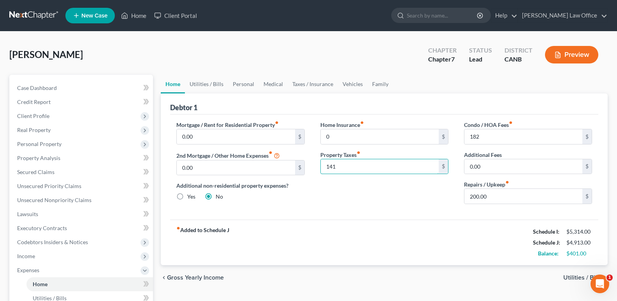
type input "141"
click at [578, 276] on span "Utilities / Bills" at bounding box center [582, 277] width 38 height 6
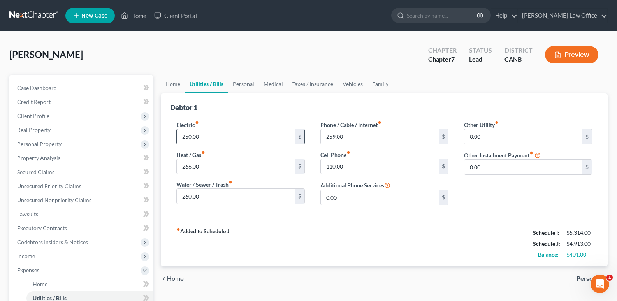
click at [188, 136] on input "250.00" at bounding box center [236, 136] width 118 height 15
type input "310"
click at [584, 279] on span "Personal" at bounding box center [588, 279] width 25 height 6
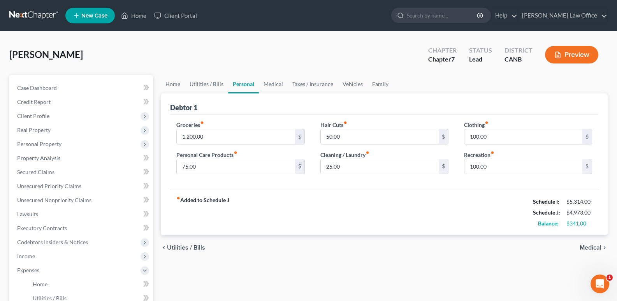
click at [588, 246] on span "Medical" at bounding box center [591, 247] width 22 height 6
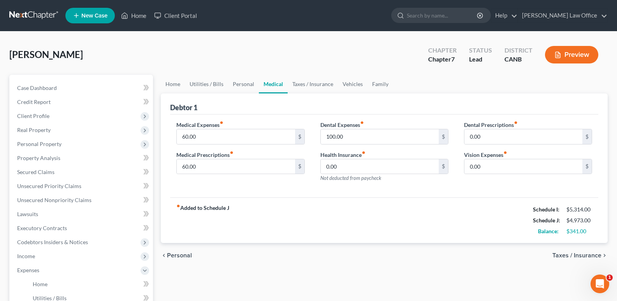
click at [587, 257] on span "Taxes / Insurance" at bounding box center [576, 255] width 49 height 6
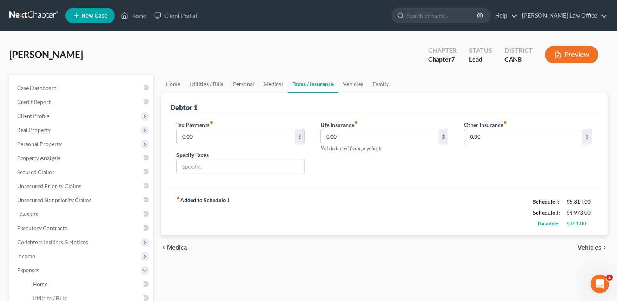
click at [591, 247] on span "Vehicles" at bounding box center [590, 247] width 24 height 6
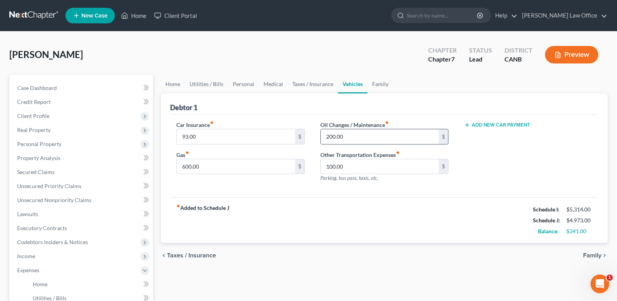
click at [329, 138] on input "200.00" at bounding box center [380, 136] width 118 height 15
type input "300"
click at [589, 253] on span "Family" at bounding box center [592, 255] width 18 height 6
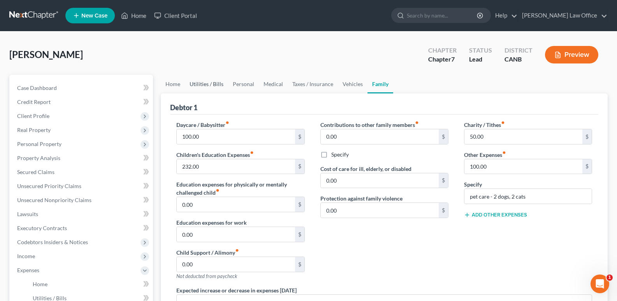
click at [201, 81] on link "Utilities / Bills" at bounding box center [206, 84] width 43 height 19
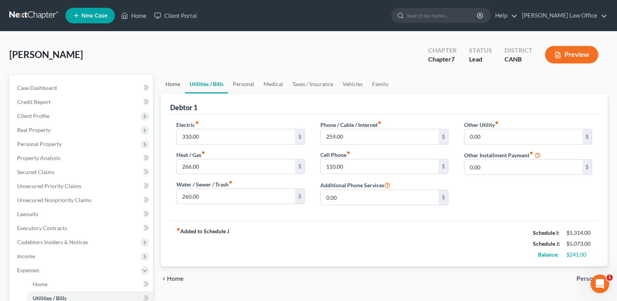
click at [171, 83] on link "Home" at bounding box center [173, 84] width 24 height 19
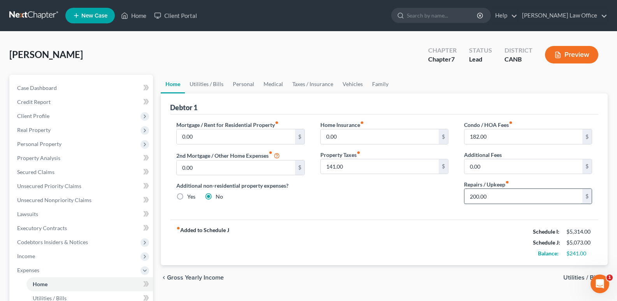
click at [476, 197] on input "200.00" at bounding box center [523, 196] width 118 height 15
type input "250"
click at [572, 276] on span "Utilities / Bills" at bounding box center [582, 277] width 38 height 6
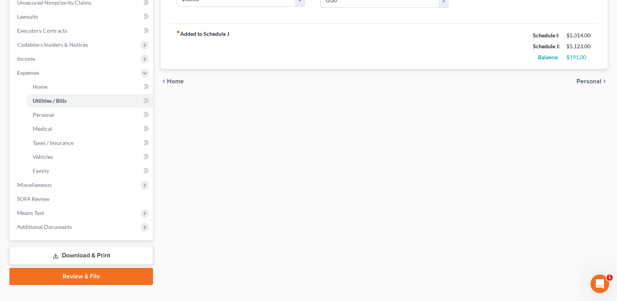
scroll to position [211, 0]
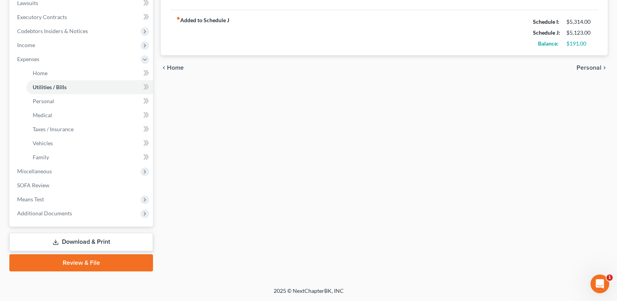
click at [590, 67] on span "Personal" at bounding box center [588, 68] width 25 height 6
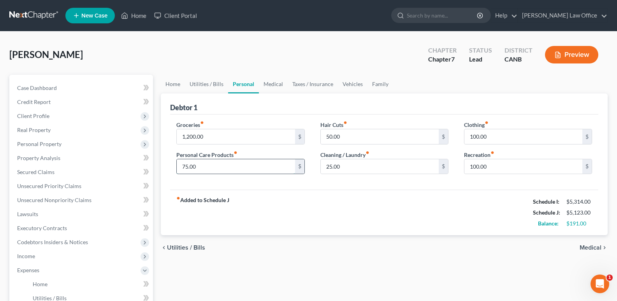
click at [205, 165] on input "75.00" at bounding box center [236, 166] width 118 height 15
type input "150"
click at [332, 165] on input "25.00" at bounding box center [380, 166] width 118 height 15
type input "50"
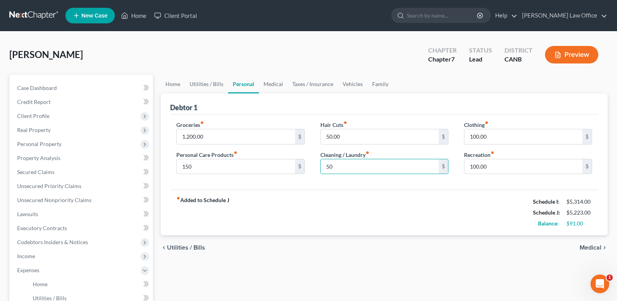
click at [586, 245] on span "Medical" at bounding box center [591, 247] width 22 height 6
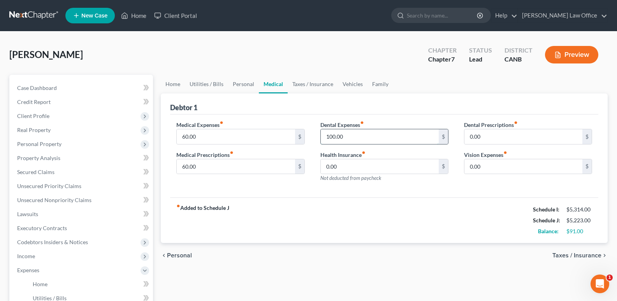
click at [331, 137] on input "100.00" at bounding box center [380, 136] width 118 height 15
type input "150"
click at [185, 137] on input "60.00" at bounding box center [236, 136] width 118 height 15
type input "90"
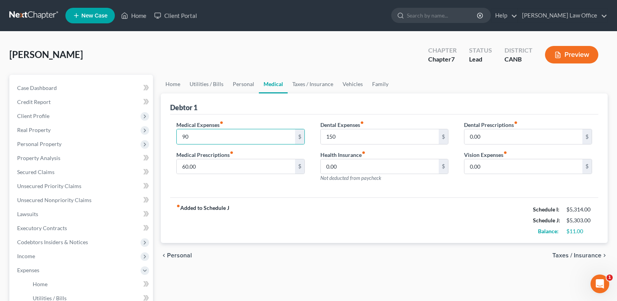
click at [564, 255] on span "Taxes / Insurance" at bounding box center [576, 255] width 49 height 6
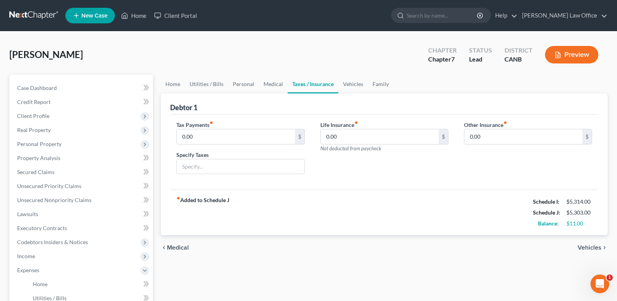
click at [591, 249] on span "Vehicles" at bounding box center [590, 247] width 24 height 6
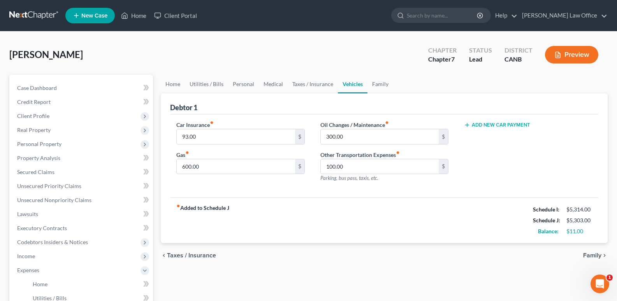
click at [592, 253] on span "Family" at bounding box center [592, 255] width 18 height 6
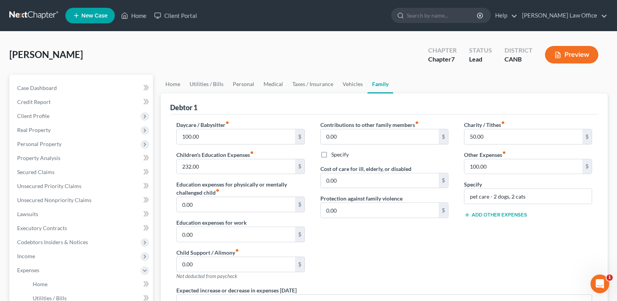
drag, startPoint x: 475, startPoint y: 169, endPoint x: 453, endPoint y: 176, distance: 23.0
click at [453, 176] on div "Contributions to other family members fiber_manual_record 0.00 $ Specify Cost o…" at bounding box center [385, 203] width 144 height 165
click at [499, 171] on input "100.00" at bounding box center [523, 166] width 118 height 15
click at [496, 276] on div "Charity / Tithes fiber_manual_record 50.00 $ Other Expenses fiber_manual_record…" at bounding box center [528, 203] width 144 height 165
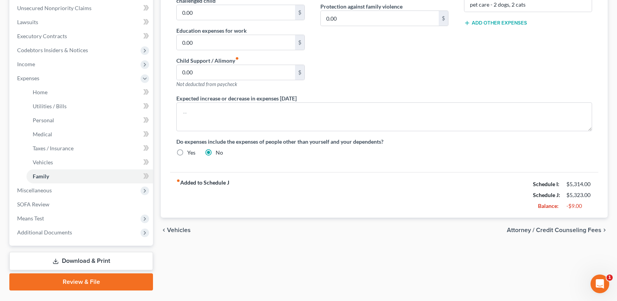
scroll to position [211, 0]
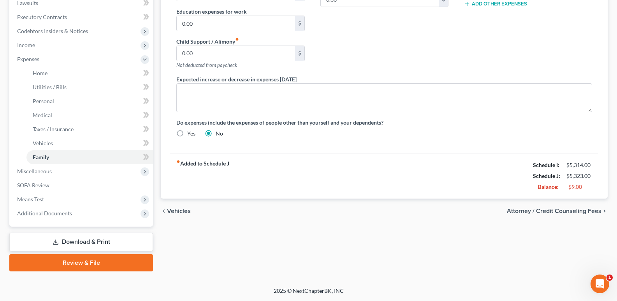
click at [580, 211] on span "Attorney / Credit Counseling Fees" at bounding box center [554, 211] width 95 height 6
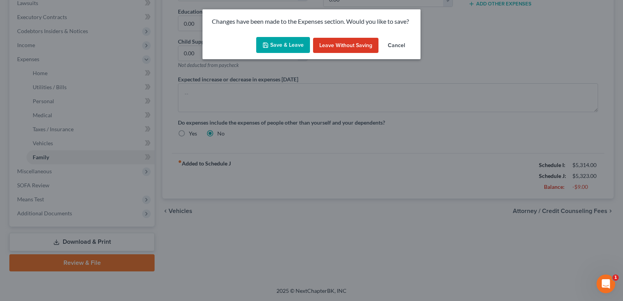
click at [290, 44] on button "Save & Leave" at bounding box center [283, 45] width 54 height 16
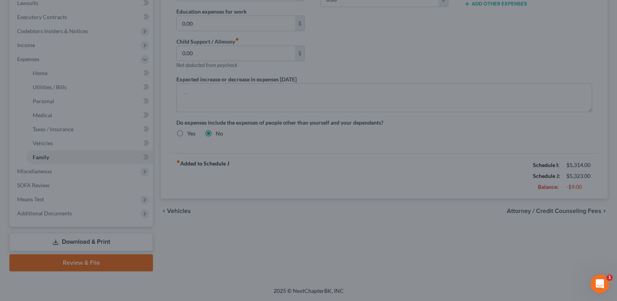
type input "120.00"
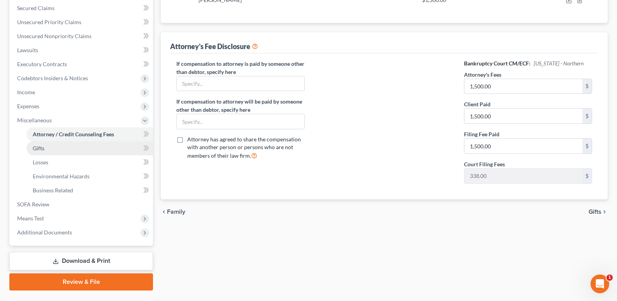
scroll to position [171, 0]
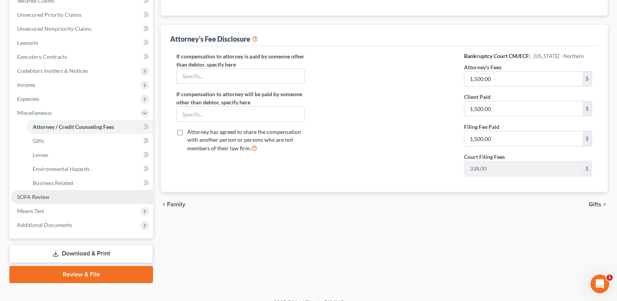
click at [40, 199] on span "SOFA Review" at bounding box center [33, 196] width 32 height 7
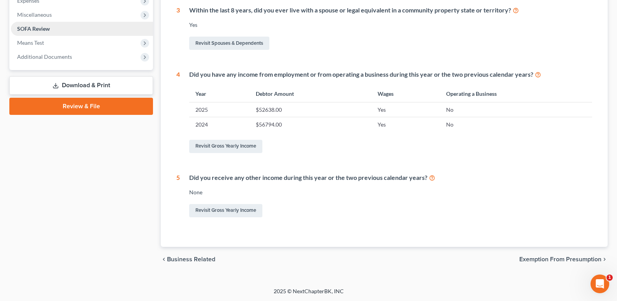
scroll to position [270, 0]
click at [559, 256] on span "Exemption from Presumption" at bounding box center [560, 259] width 82 height 6
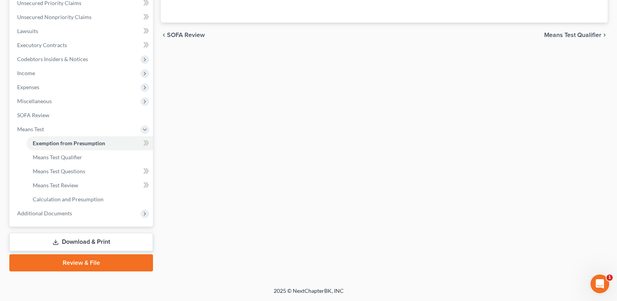
scroll to position [74, 0]
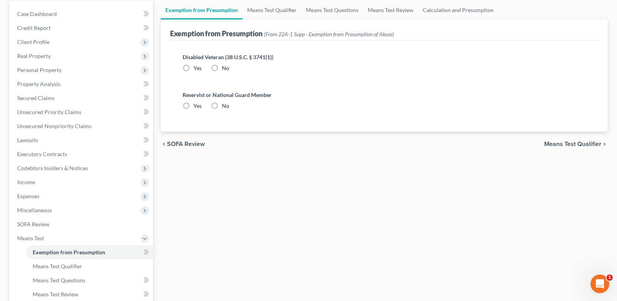
click at [560, 262] on div "Exemption from Presumption Means Test Qualifier Means Test Questions Means Test…" at bounding box center [384, 191] width 455 height 380
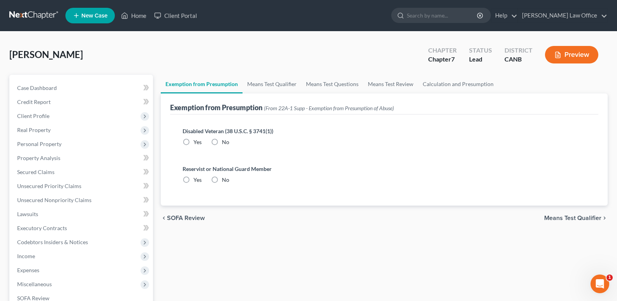
click at [573, 218] on span "Means Test Qualifier" at bounding box center [572, 218] width 57 height 6
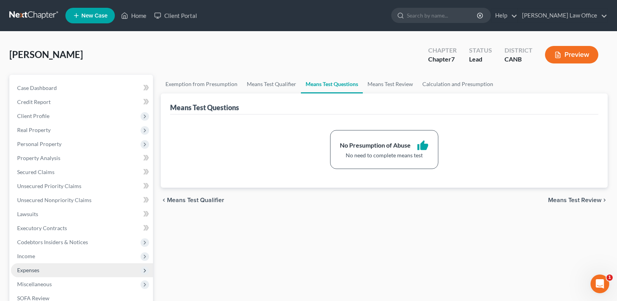
click at [29, 271] on span "Expenses" at bounding box center [28, 270] width 22 height 7
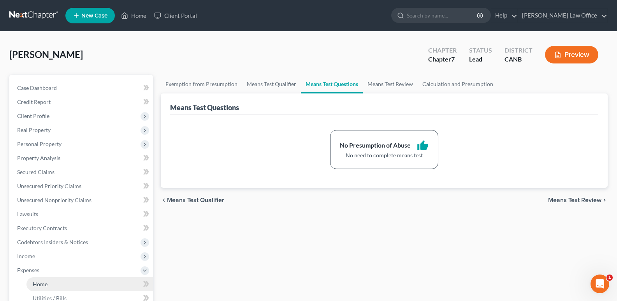
click at [39, 287] on span "Home" at bounding box center [40, 284] width 15 height 7
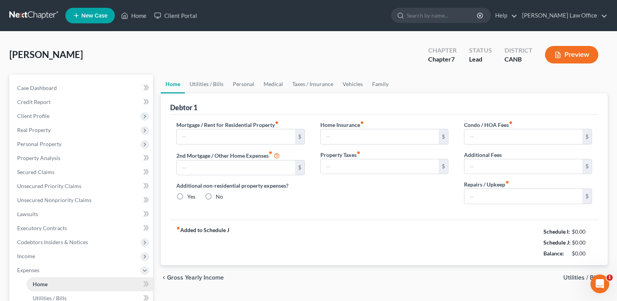
type input "0.00"
radio input "true"
type input "0.00"
type input "141.00"
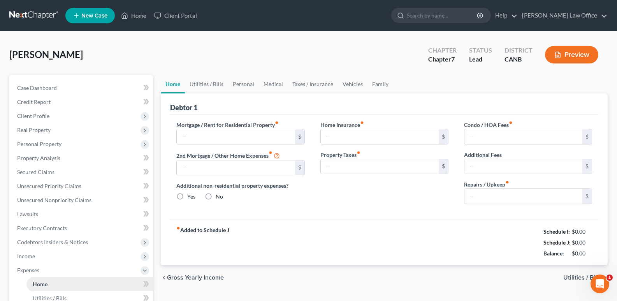
type input "182.00"
type input "0.00"
type input "250.00"
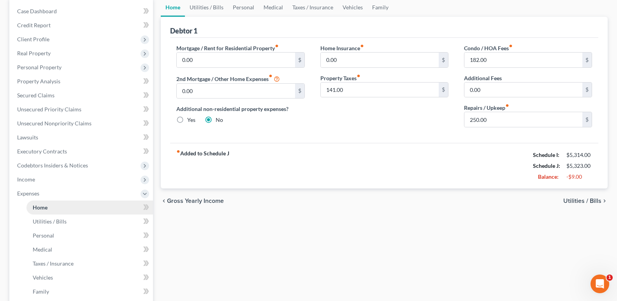
scroll to position [78, 0]
click at [575, 199] on span "Utilities / Bills" at bounding box center [582, 200] width 38 height 6
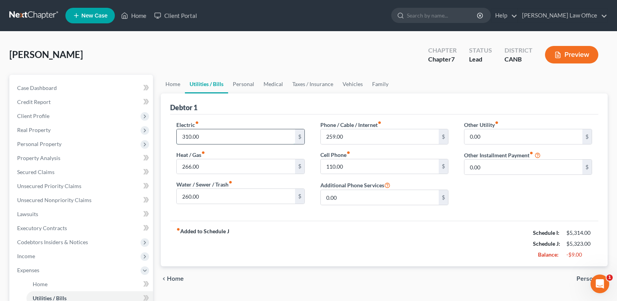
click at [188, 137] on input "310.00" at bounding box center [236, 136] width 118 height 15
type input "350"
click at [589, 278] on span "Personal" at bounding box center [588, 279] width 25 height 6
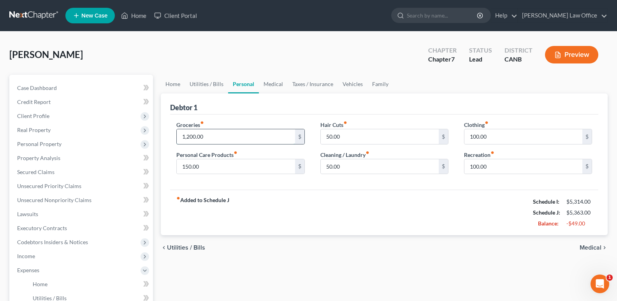
click at [192, 135] on input "1,200.00" at bounding box center [236, 136] width 118 height 15
type input "1,050"
click at [189, 164] on input "150.00" at bounding box center [236, 166] width 118 height 15
type input "90"
click at [476, 137] on input "100.00" at bounding box center [523, 136] width 118 height 15
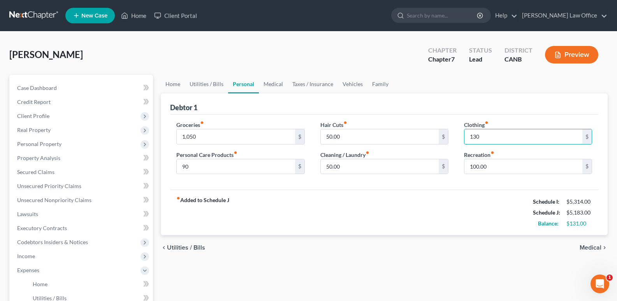
type input "130"
click at [582, 249] on span "Medical" at bounding box center [591, 247] width 22 height 6
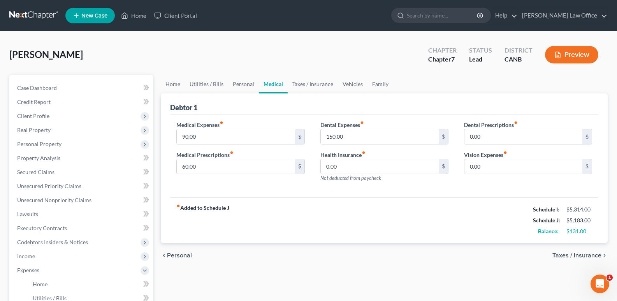
click at [582, 255] on span "Taxes / Insurance" at bounding box center [576, 255] width 49 height 6
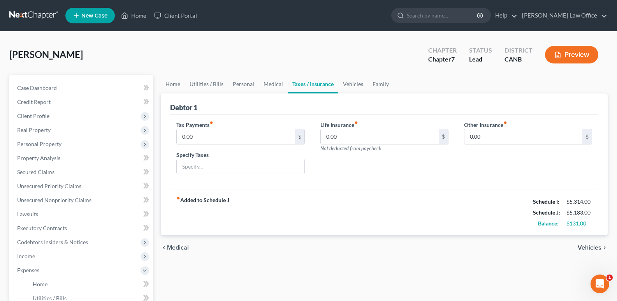
click at [587, 249] on span "Vehicles" at bounding box center [590, 247] width 24 height 6
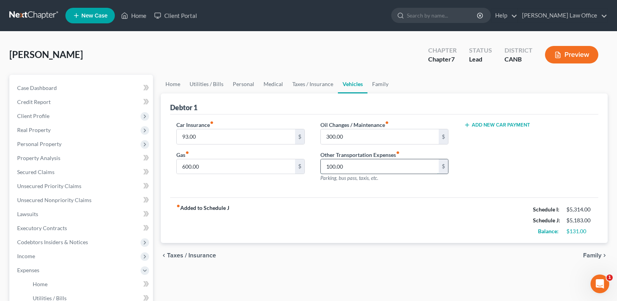
click at [366, 165] on input "100.00" at bounding box center [380, 166] width 118 height 15
type input "0"
click at [589, 253] on span "Family" at bounding box center [592, 255] width 18 height 6
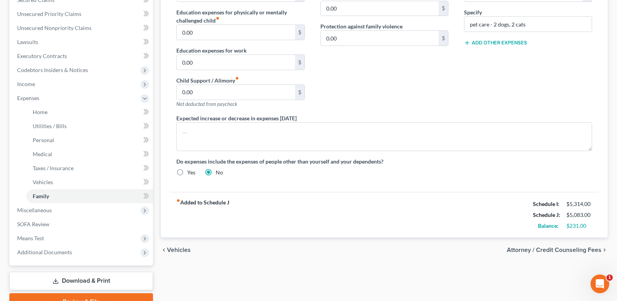
scroll to position [187, 0]
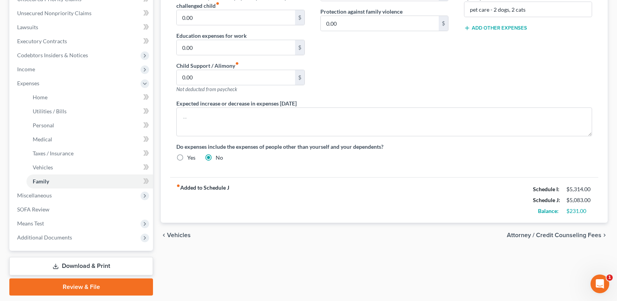
click at [584, 233] on span "Attorney / Credit Counseling Fees" at bounding box center [554, 235] width 95 height 6
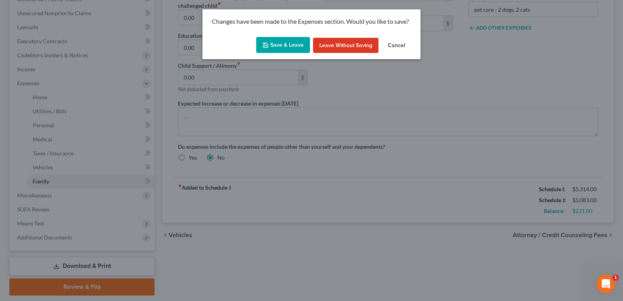
click at [296, 44] on button "Save & Leave" at bounding box center [283, 45] width 54 height 16
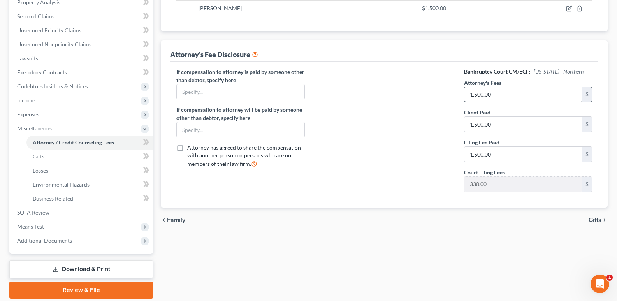
scroll to position [183, 0]
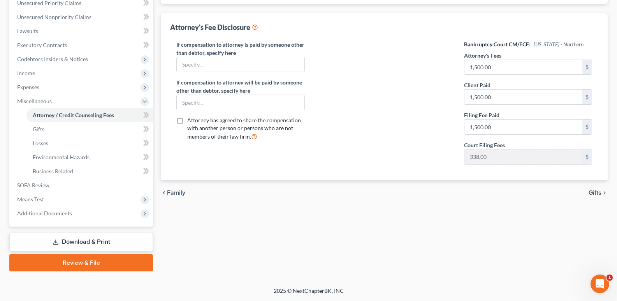
click at [176, 192] on span "Family" at bounding box center [176, 193] width 18 height 6
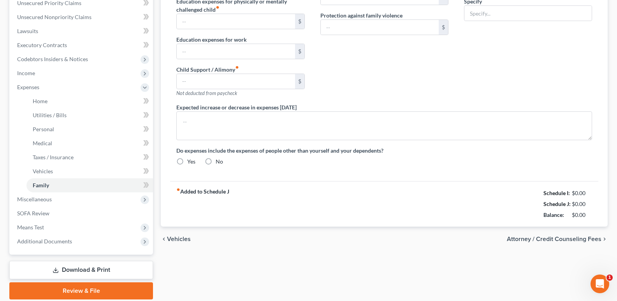
type input "100.00"
type input "232.00"
type input "0.00"
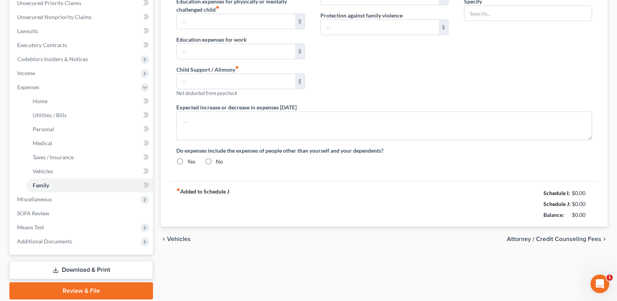
type input "0.00"
type input "50.00"
type input "120.00"
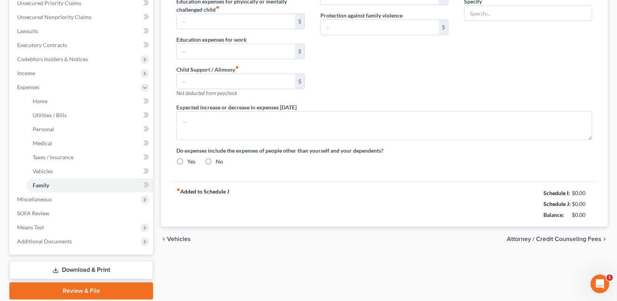
type input "pet care - 2 dogs, 2 cats"
radio input "true"
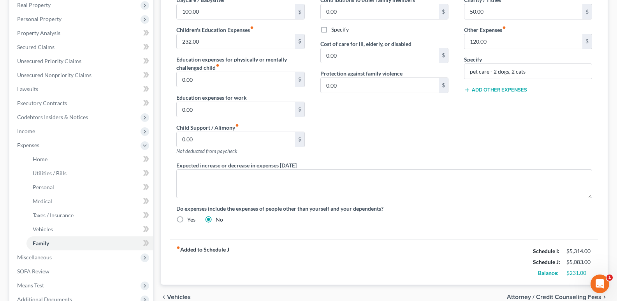
scroll to position [166, 0]
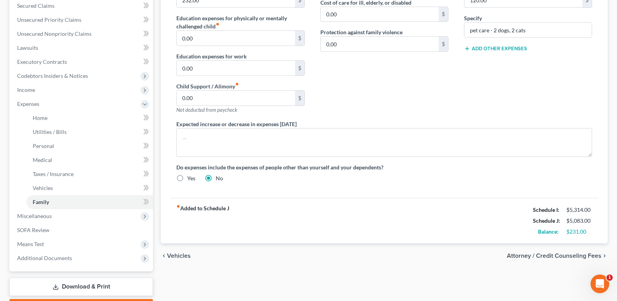
click at [178, 257] on span "Vehicles" at bounding box center [179, 256] width 24 height 6
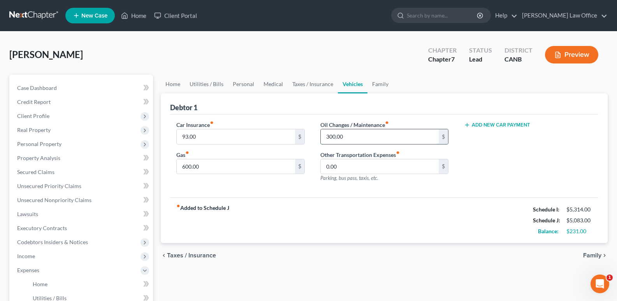
click at [332, 137] on input "300.00" at bounding box center [380, 136] width 118 height 15
type input "150"
click at [186, 168] on input "600.00" at bounding box center [236, 166] width 118 height 15
type input "500"
click at [199, 255] on span "Taxes / Insurance" at bounding box center [191, 255] width 49 height 6
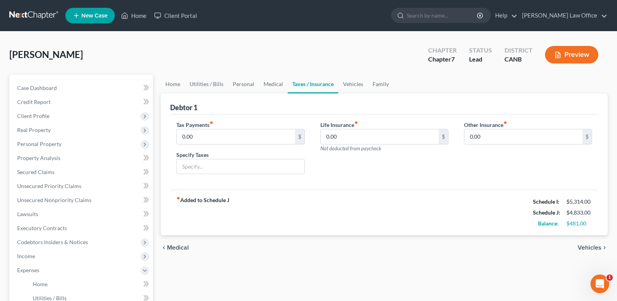
click at [179, 246] on span "Medical" at bounding box center [178, 247] width 22 height 6
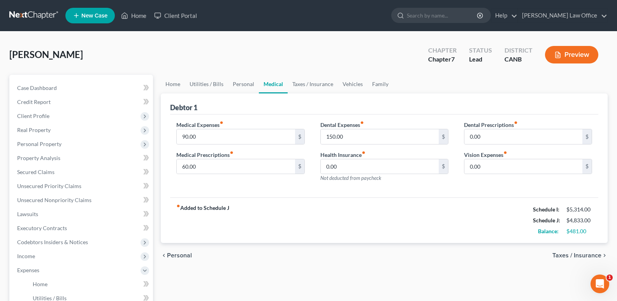
click at [177, 254] on span "Personal" at bounding box center [179, 255] width 25 height 6
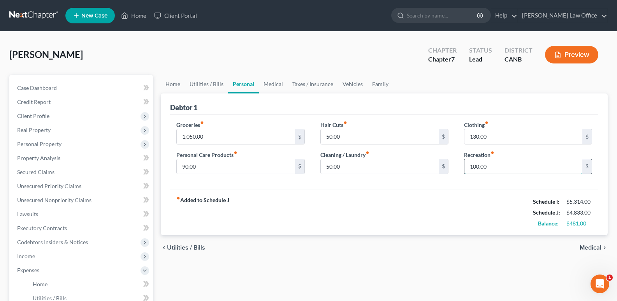
click at [473, 167] on input "100.00" at bounding box center [523, 166] width 118 height 15
type input "250"
click at [181, 246] on span "Utilities / Bills" at bounding box center [186, 247] width 38 height 6
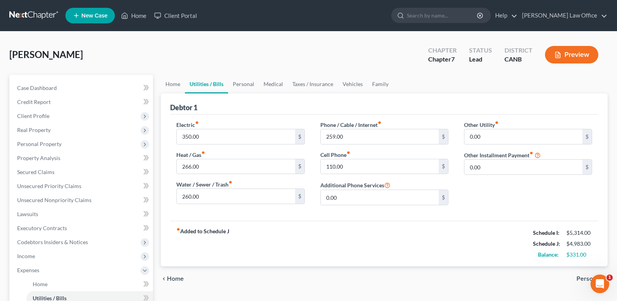
click at [176, 278] on span "Home" at bounding box center [175, 279] width 17 height 6
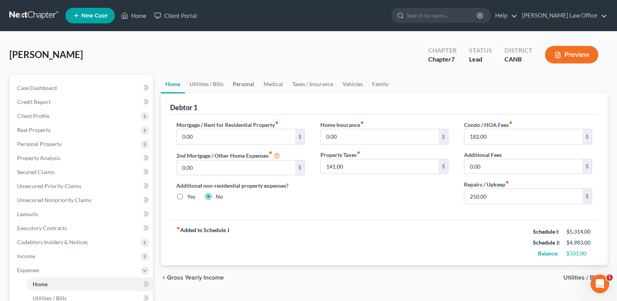
click at [240, 85] on link "Personal" at bounding box center [243, 84] width 31 height 19
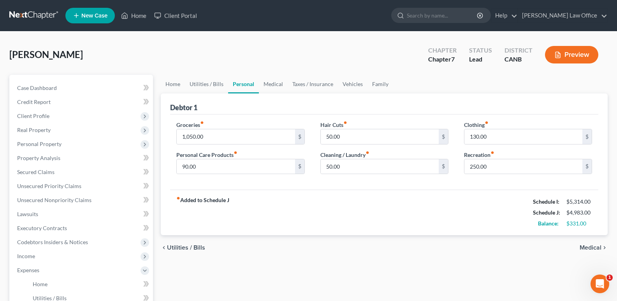
click at [595, 248] on span "Medical" at bounding box center [591, 247] width 22 height 6
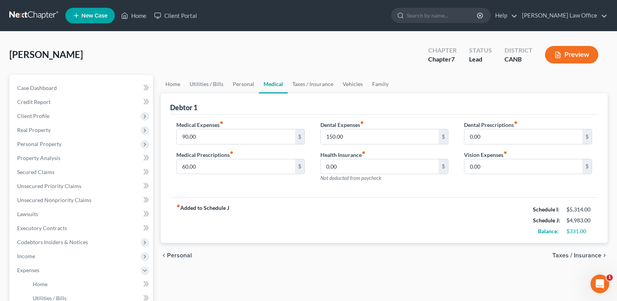
click at [587, 255] on span "Taxes / Insurance" at bounding box center [576, 255] width 49 height 6
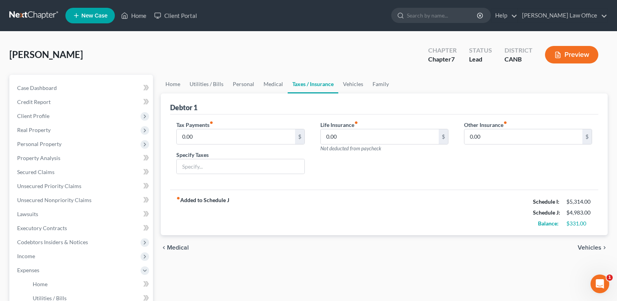
click at [589, 247] on span "Vehicles" at bounding box center [590, 247] width 24 height 6
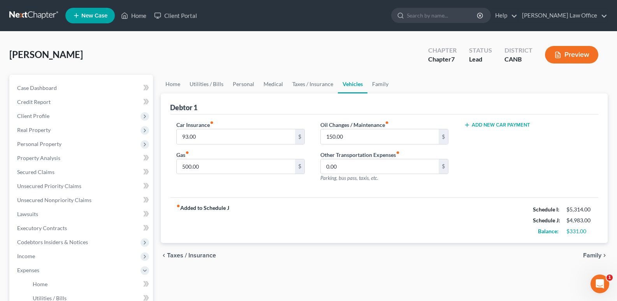
click at [591, 254] on span "Family" at bounding box center [592, 255] width 18 height 6
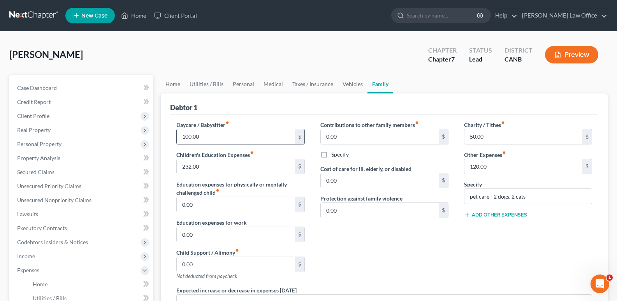
click at [185, 137] on input "100.00" at bounding box center [236, 136] width 118 height 15
type input "300"
click at [369, 289] on div "Expected increase or decrease in expenses [DATE]" at bounding box center [384, 304] width 431 height 37
click at [208, 170] on input "232.00" at bounding box center [236, 166] width 118 height 15
type input "215"
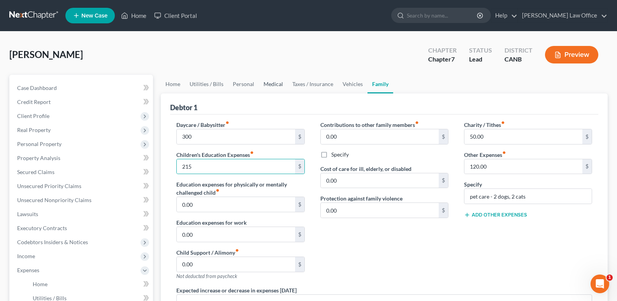
click at [268, 85] on link "Medical" at bounding box center [273, 84] width 29 height 19
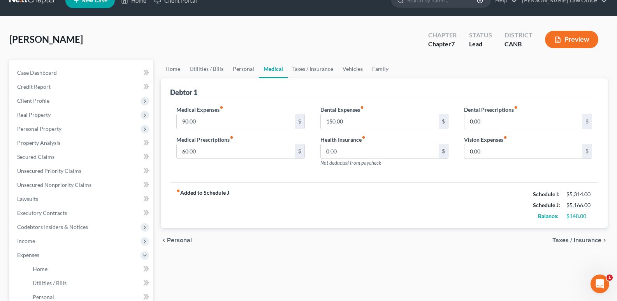
scroll to position [16, 0]
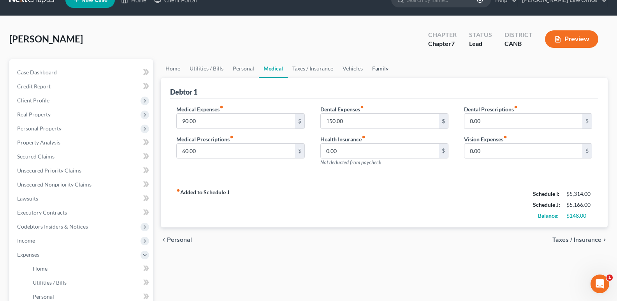
click at [378, 67] on link "Family" at bounding box center [380, 68] width 26 height 19
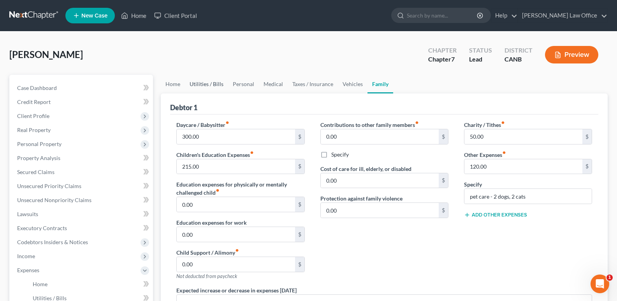
click at [206, 84] on link "Utilities / Bills" at bounding box center [206, 84] width 43 height 19
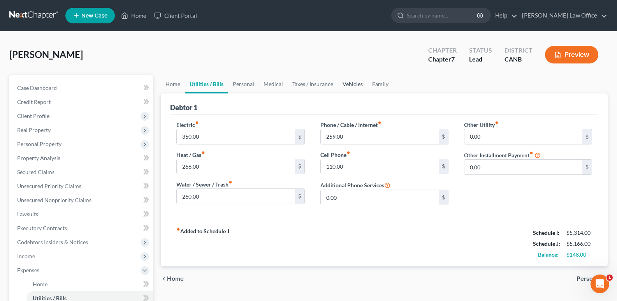
click at [350, 85] on link "Vehicles" at bounding box center [353, 84] width 30 height 19
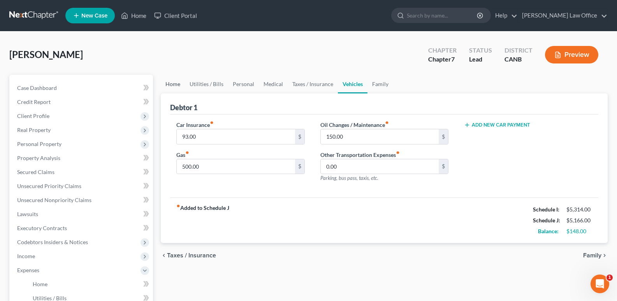
click at [171, 86] on link "Home" at bounding box center [173, 84] width 24 height 19
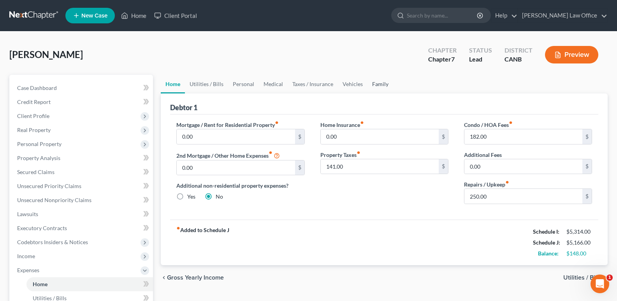
click at [377, 84] on link "Family" at bounding box center [380, 84] width 26 height 19
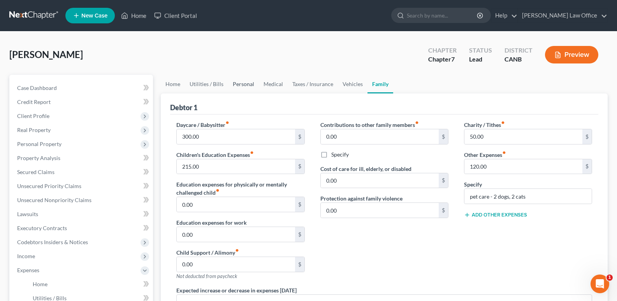
click at [239, 86] on link "Personal" at bounding box center [243, 84] width 31 height 19
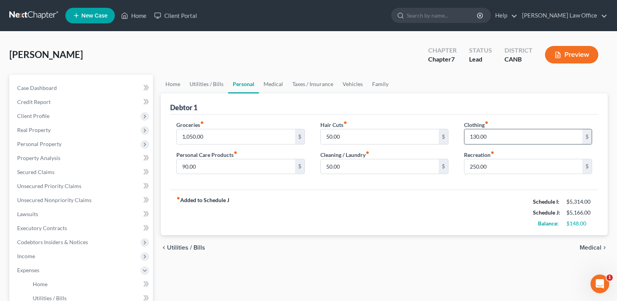
click at [477, 135] on input "130.00" at bounding box center [523, 136] width 118 height 15
type input "175"
click at [329, 137] on input "50.00" at bounding box center [380, 136] width 118 height 15
type input "75"
click at [325, 205] on div "fiber_manual_record Added to Schedule J Schedule I: $5,314.00 Schedule J: $5,23…" at bounding box center [384, 213] width 428 height 46
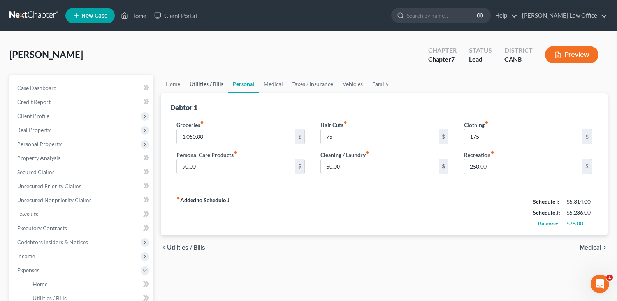
click at [212, 82] on link "Utilities / Bills" at bounding box center [206, 84] width 43 height 19
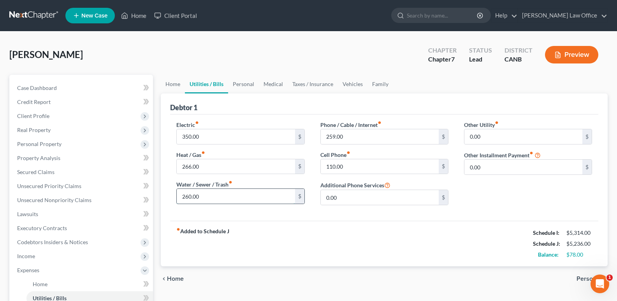
click at [189, 197] on input "260.00" at bounding box center [236, 196] width 118 height 15
type input "320"
click at [243, 248] on div "fiber_manual_record Added to Schedule J Schedule I: $5,314.00 Schedule J: $5,29…" at bounding box center [384, 244] width 428 height 46
click at [585, 278] on span "Personal" at bounding box center [588, 279] width 25 height 6
